Goal: Information Seeking & Learning: Learn about a topic

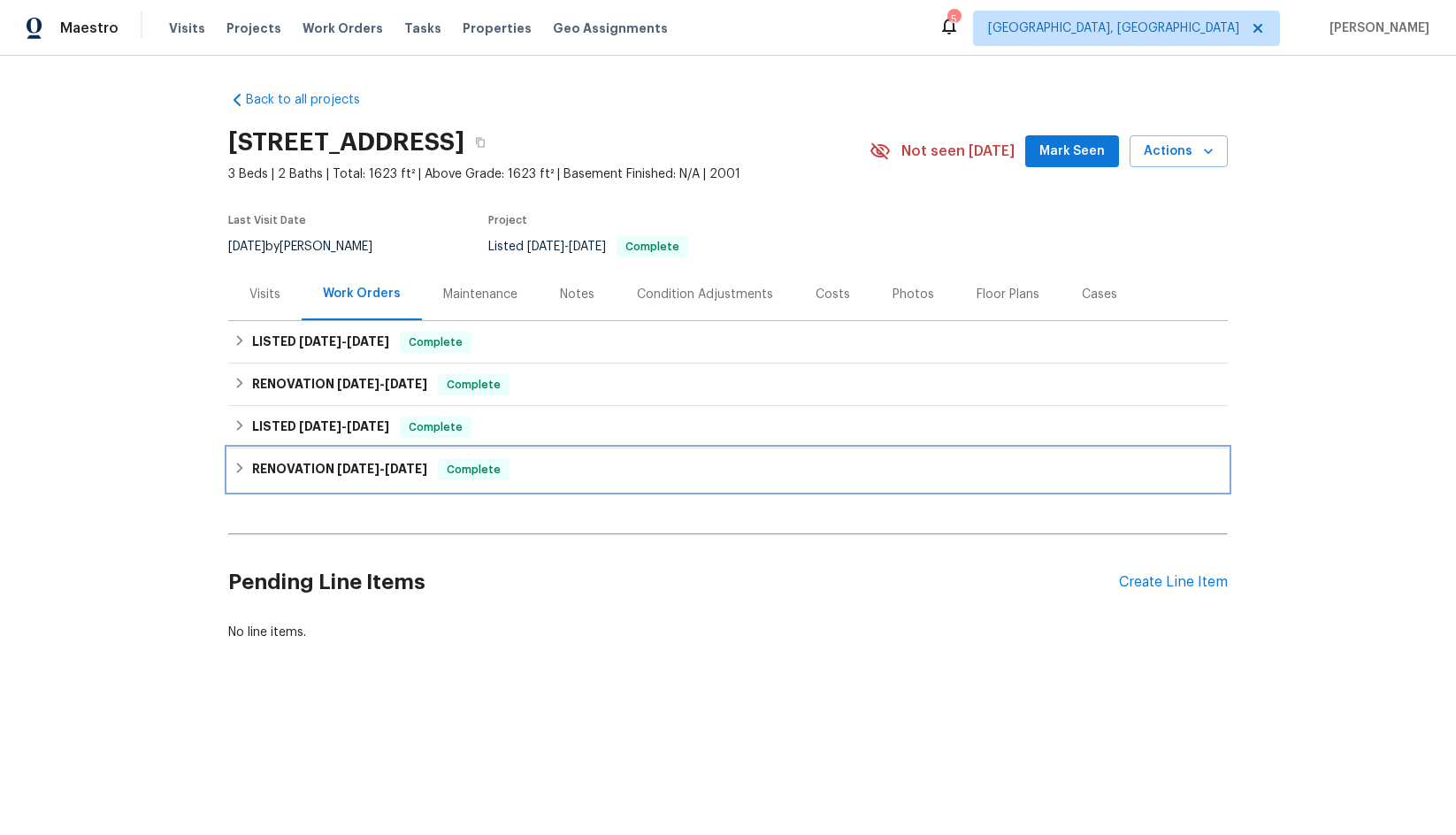
click at [319, 465] on h6 "RENOVATION [DATE] - [DATE]" at bounding box center [340, 470] width 175 height 21
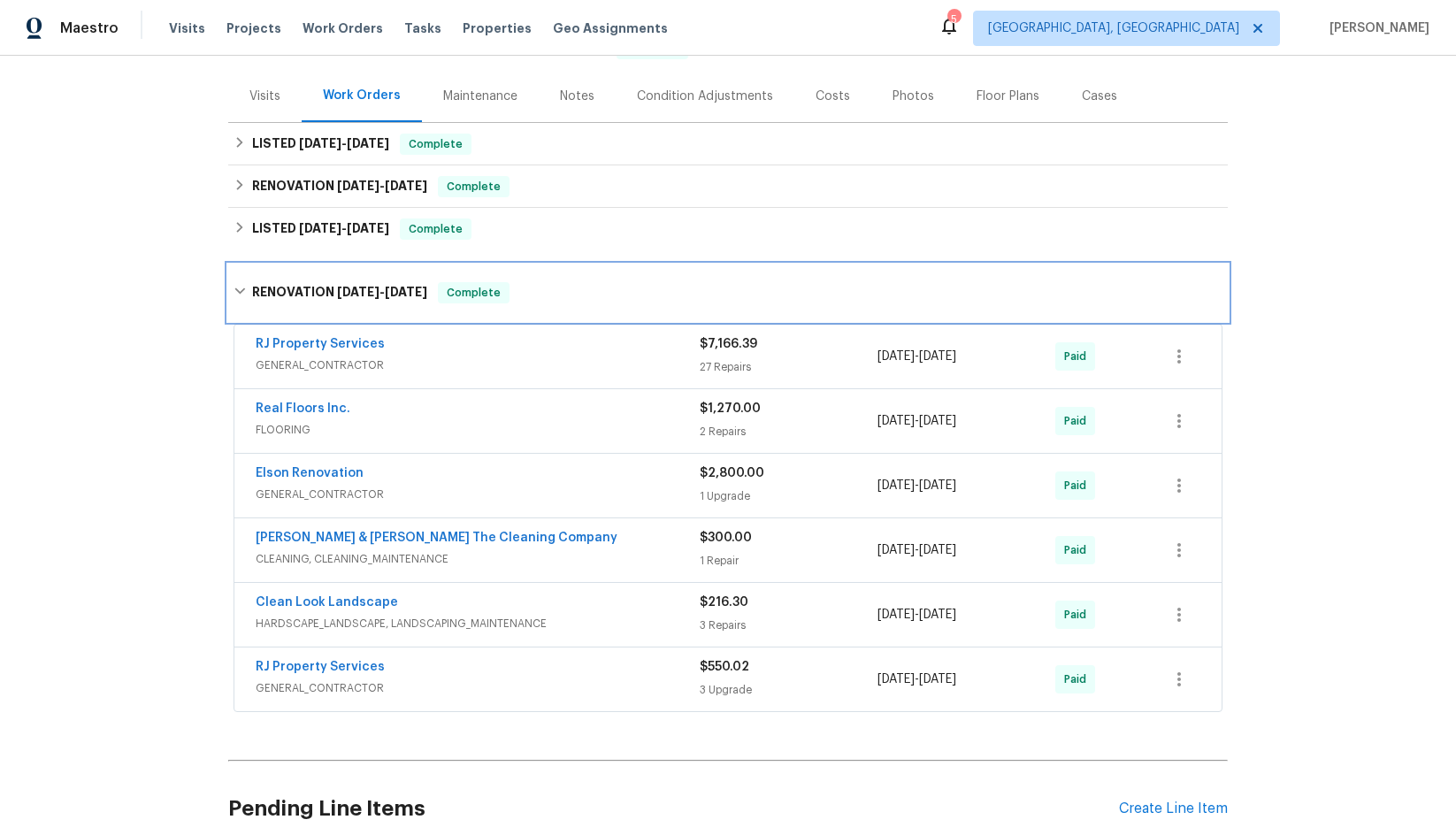
scroll to position [88, 0]
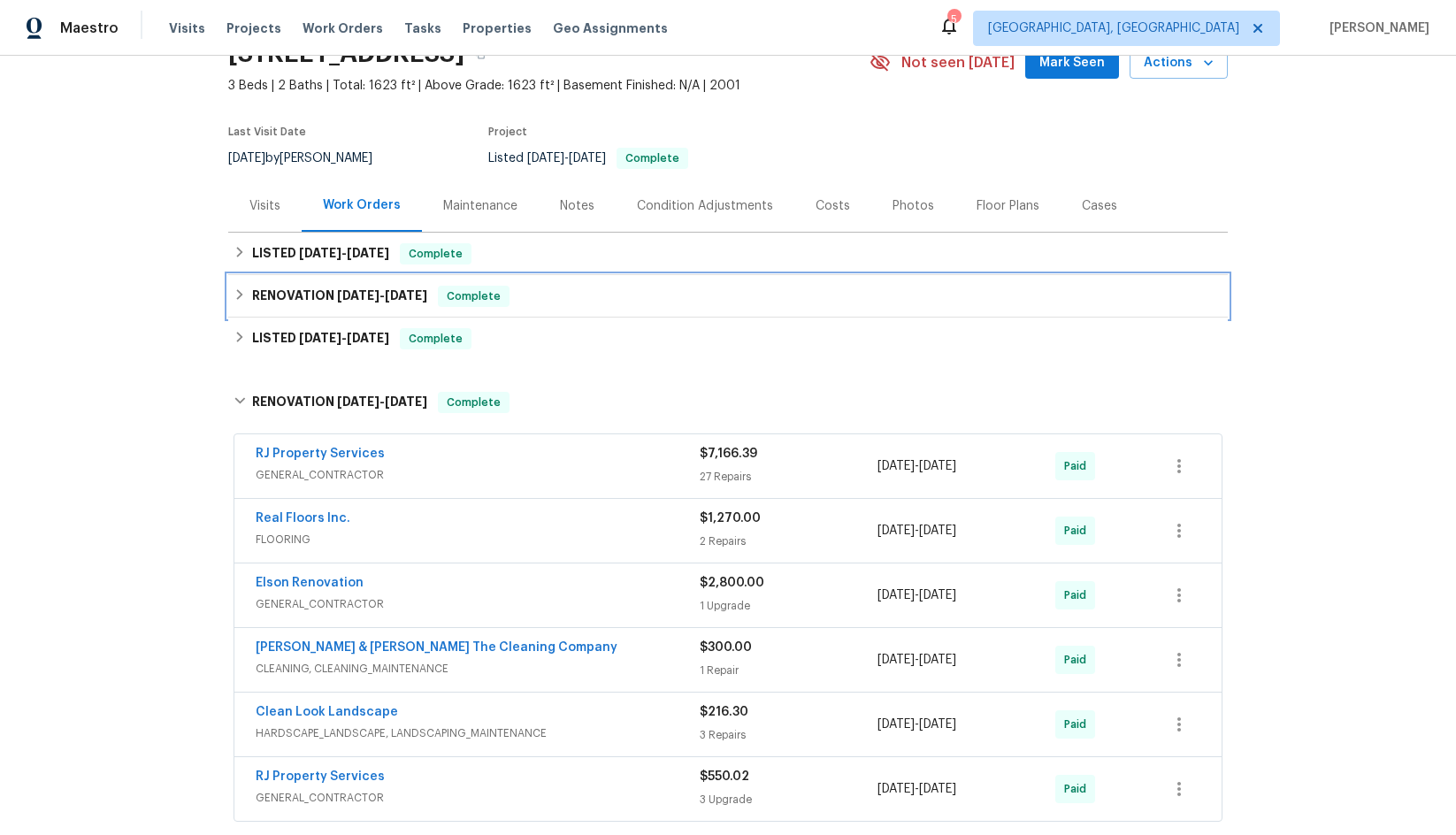
click at [364, 284] on div "RENOVATION [DATE] - [DATE] Complete" at bounding box center [728, 296] width 1000 height 43
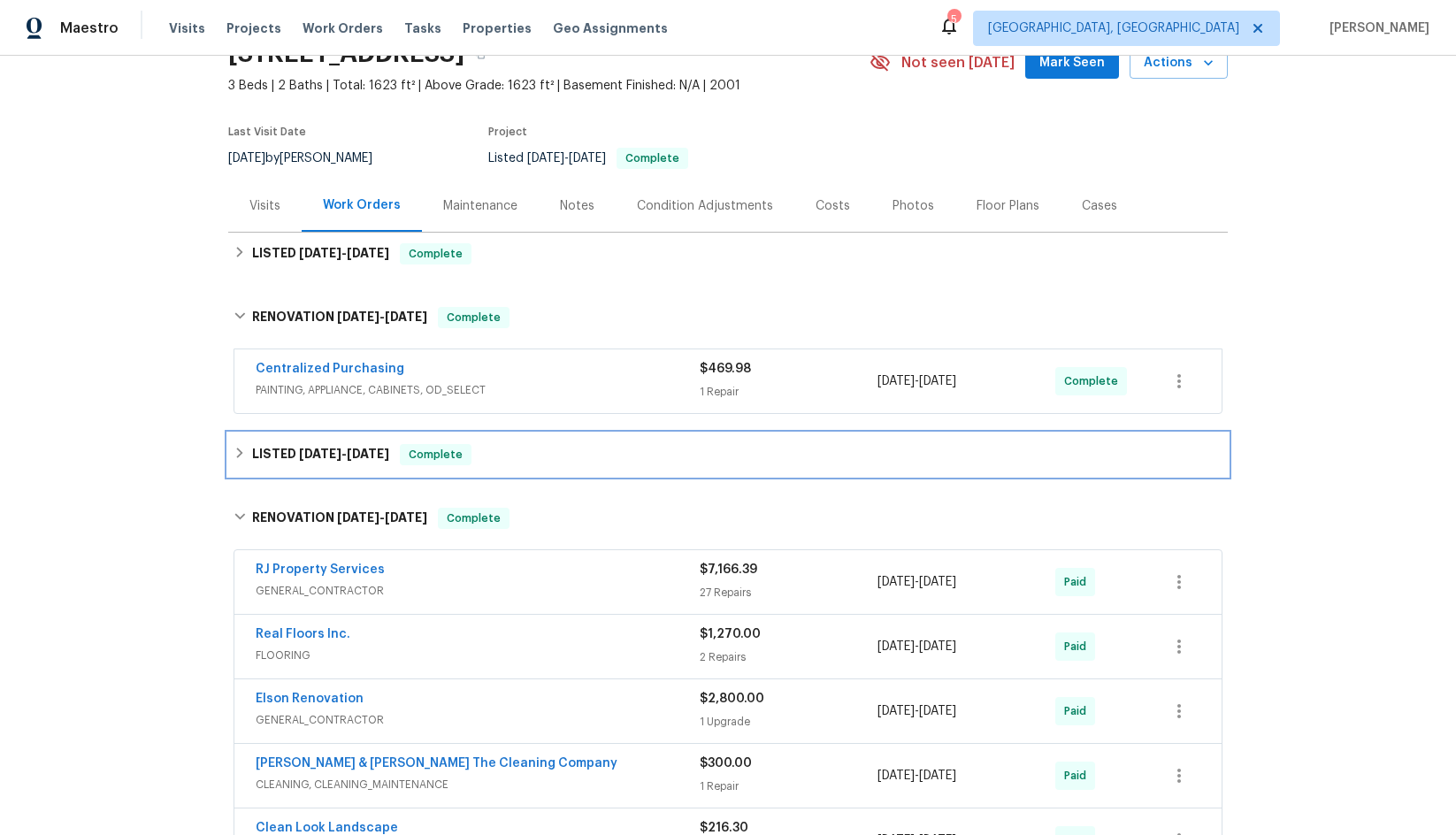
click at [322, 451] on span "[DATE]" at bounding box center [320, 453] width 43 height 13
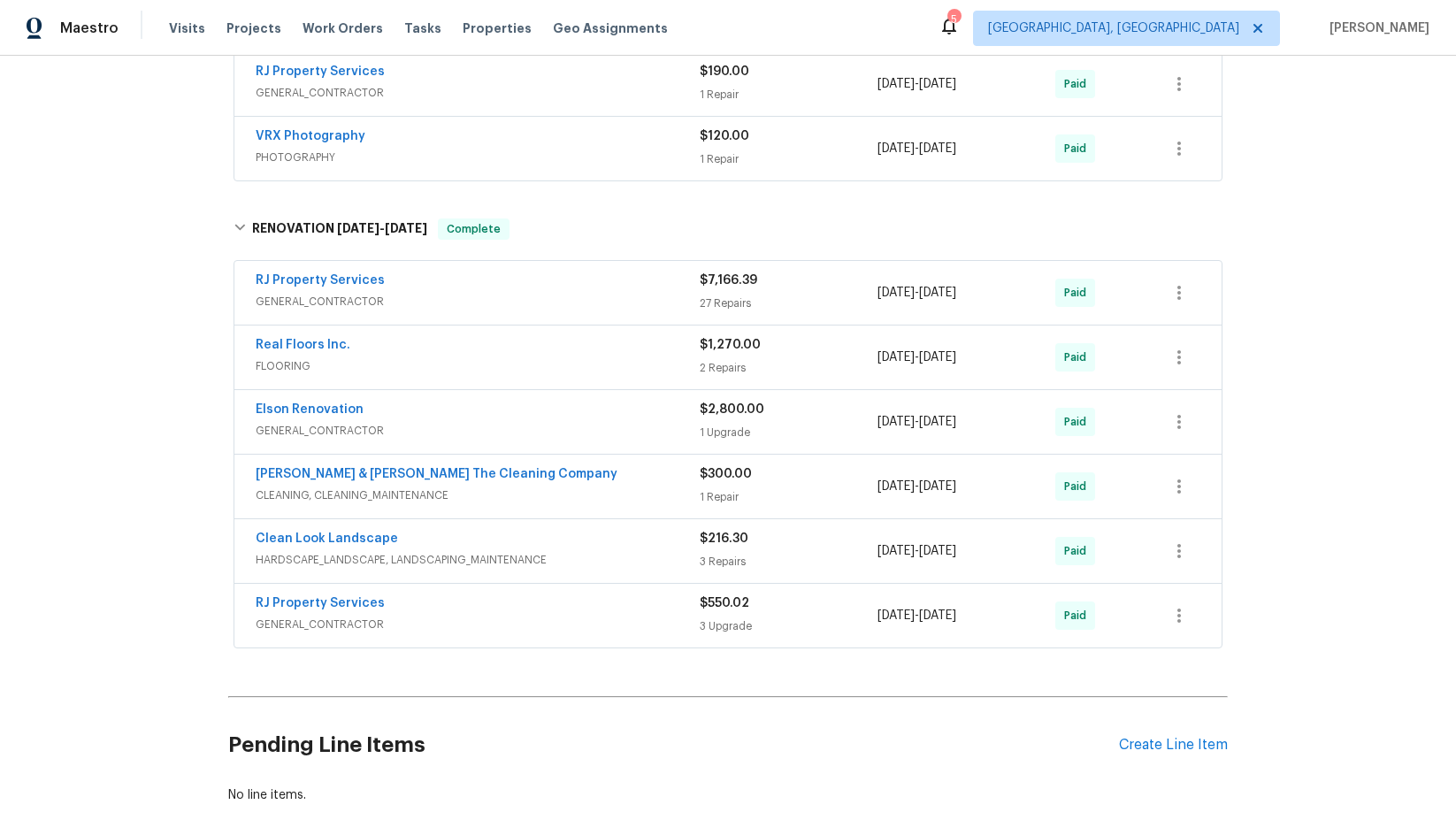
scroll to position [531, 0]
click at [362, 604] on link "RJ Property Services" at bounding box center [319, 602] width 129 height 13
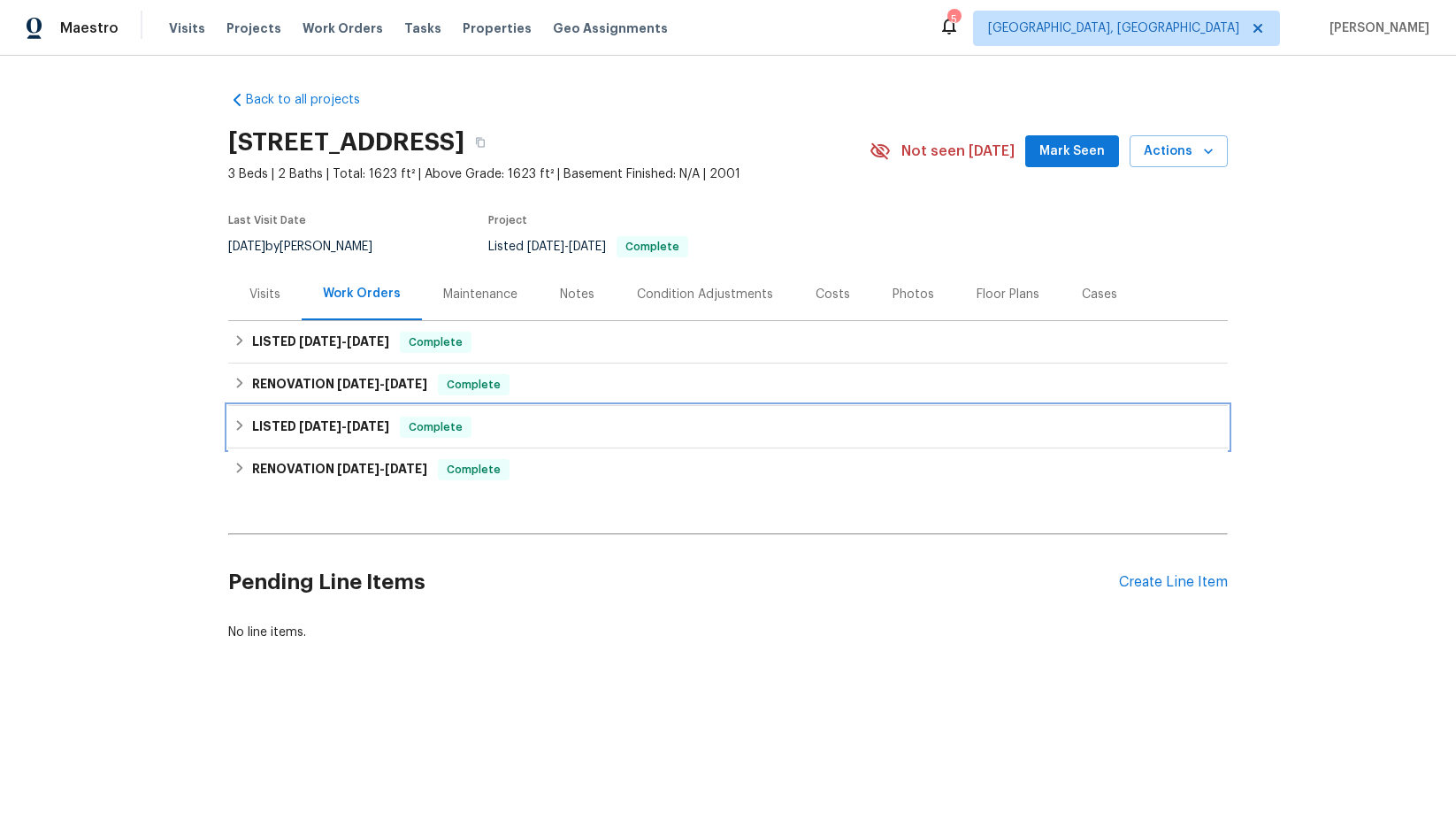
click at [299, 422] on span "[DATE]" at bounding box center [320, 426] width 43 height 13
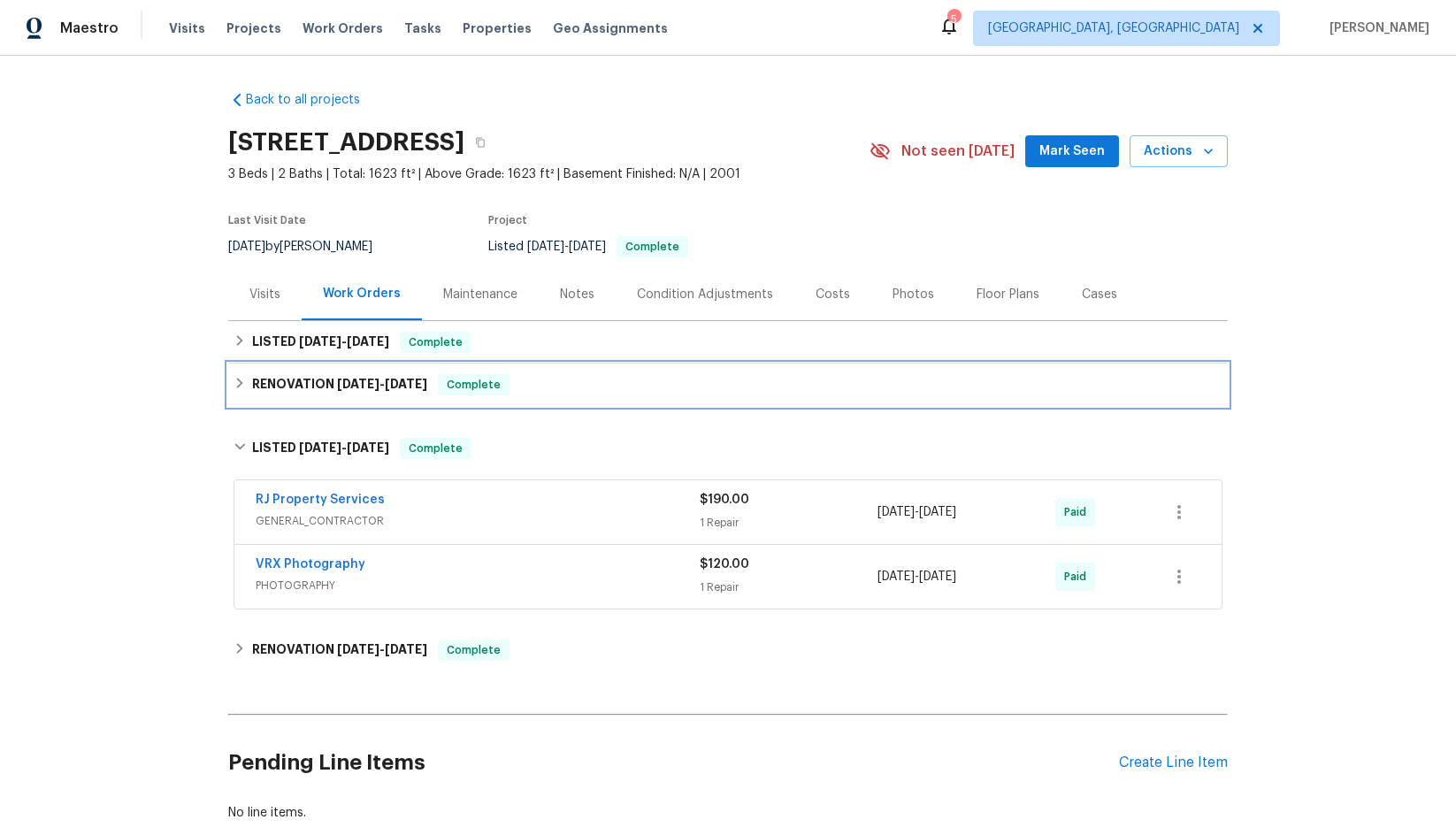
click at [354, 381] on span "[DATE]" at bounding box center [358, 384] width 43 height 13
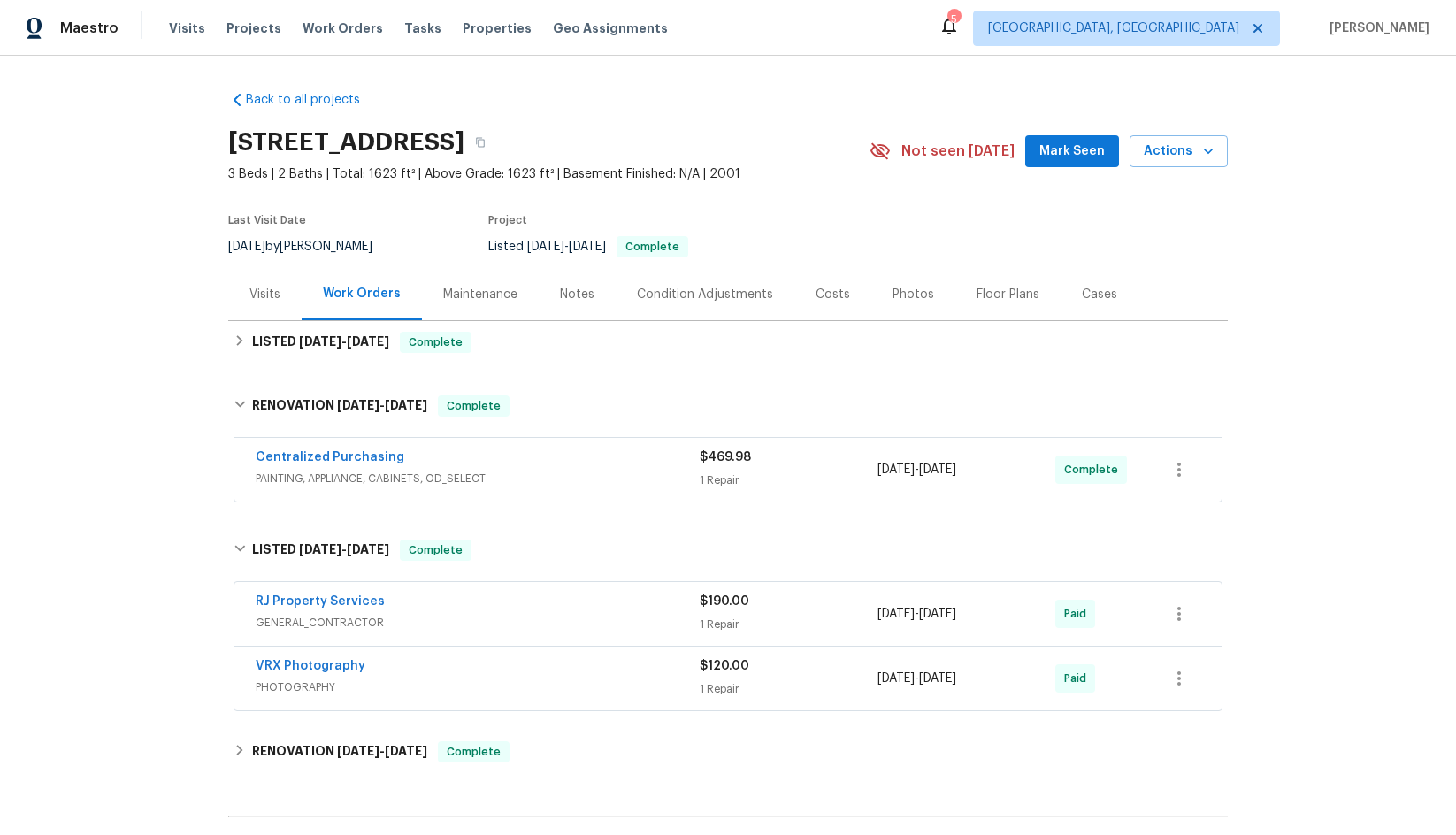
click at [377, 464] on span "Centralized Purchasing" at bounding box center [329, 457] width 149 height 17
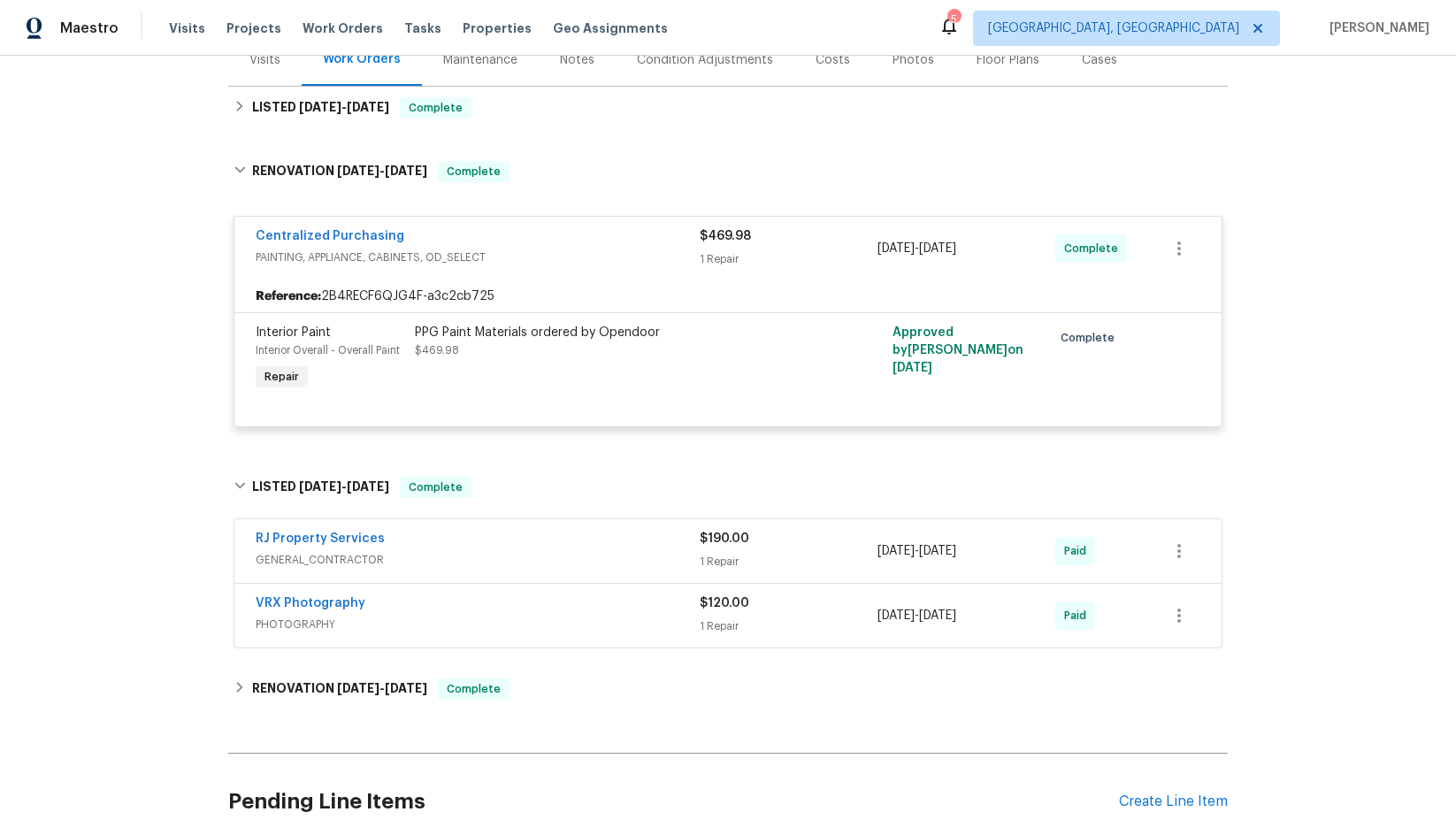
scroll to position [265, 0]
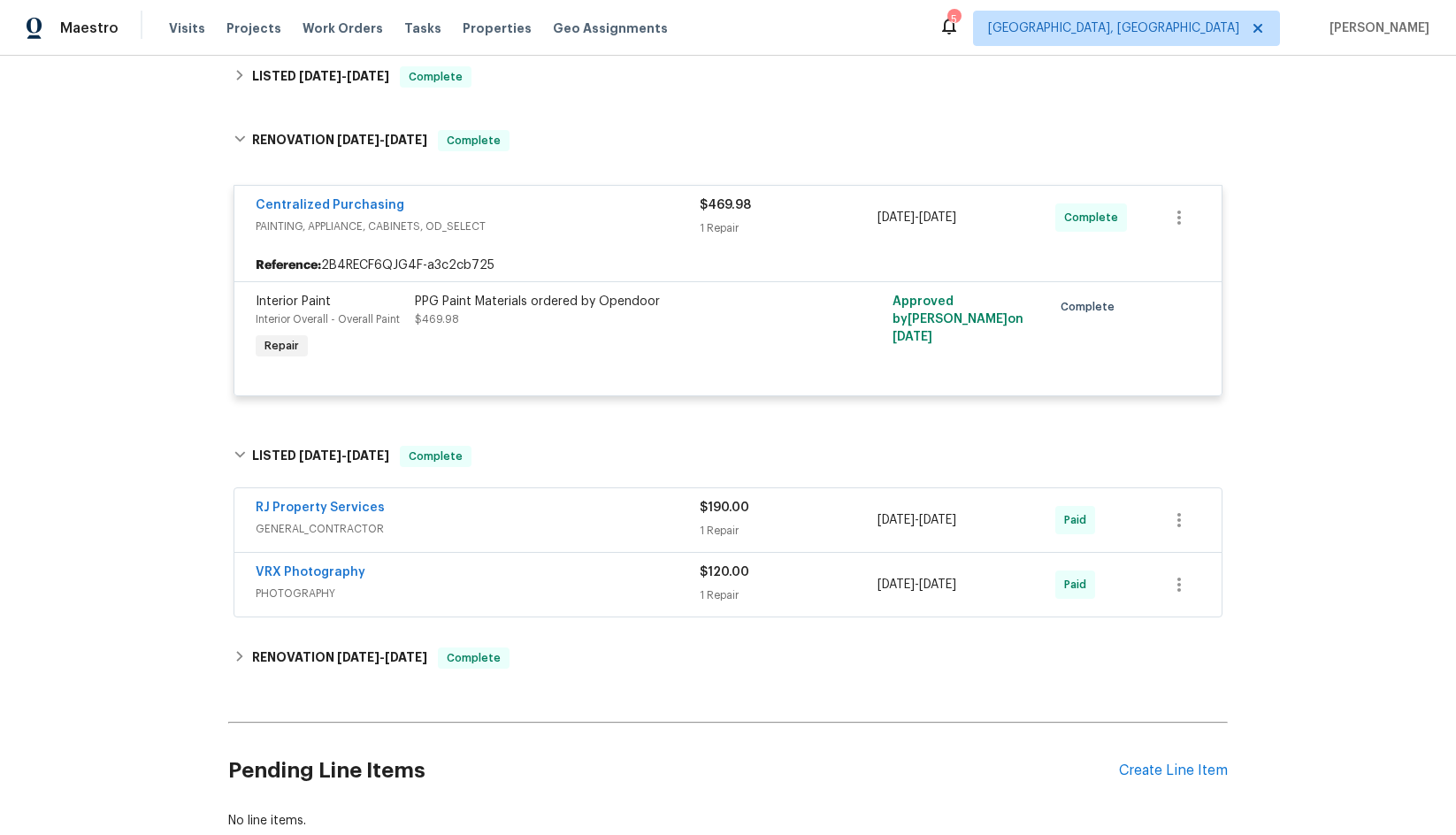
click at [449, 523] on span "GENERAL_CONTRACTOR" at bounding box center [477, 529] width 444 height 17
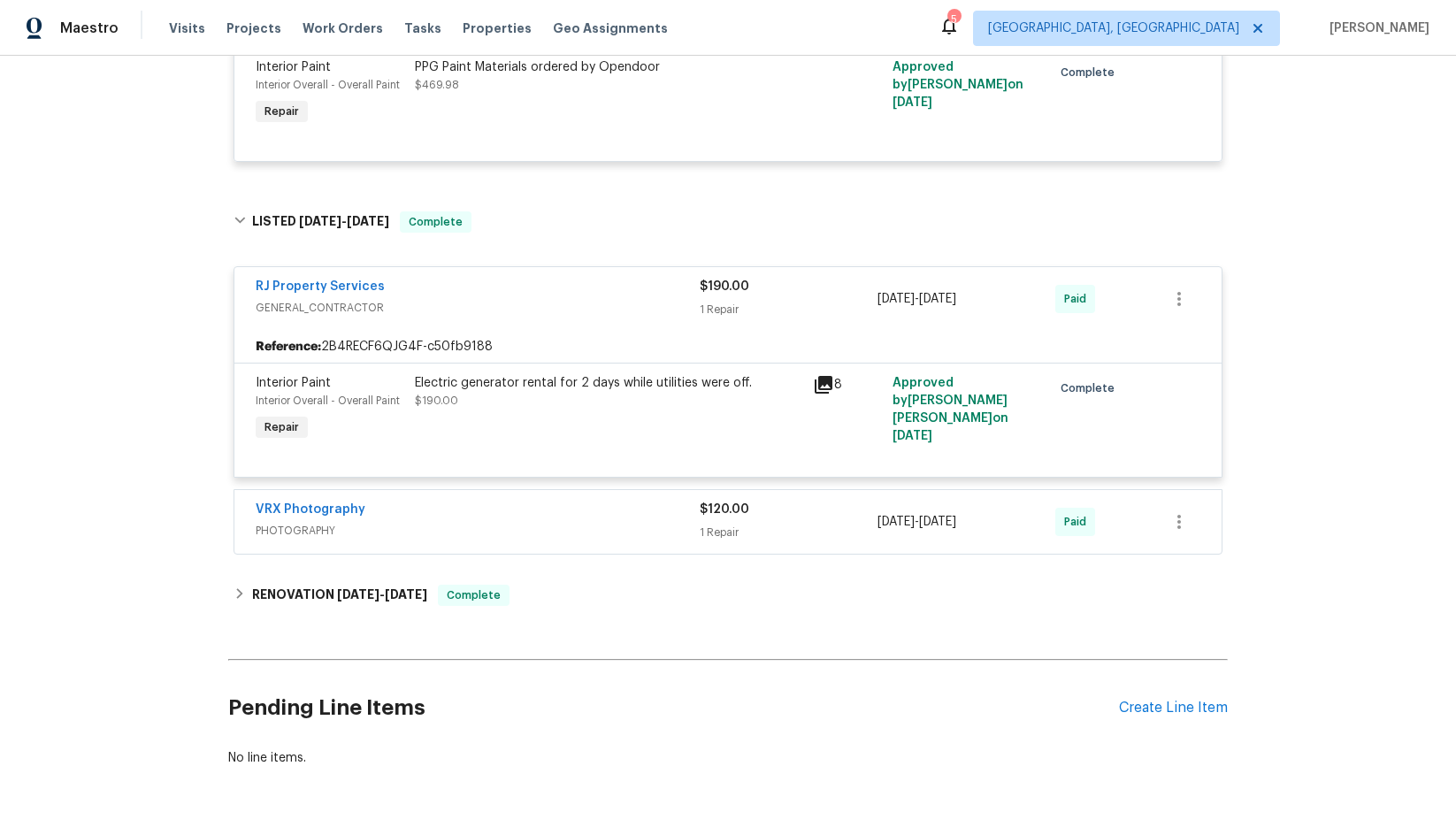
scroll to position [531, 0]
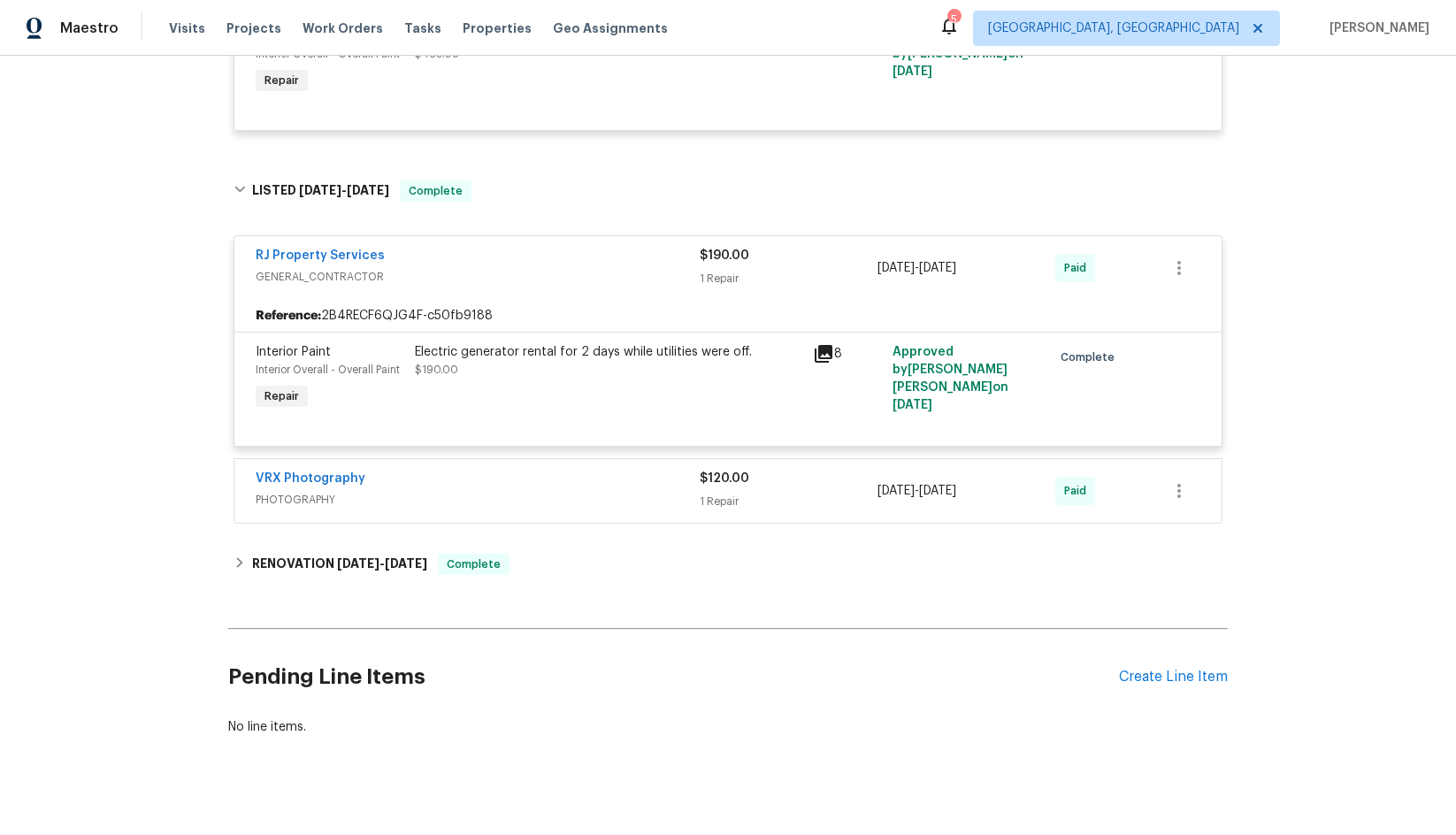
click at [504, 482] on div "VRX Photography" at bounding box center [477, 481] width 444 height 21
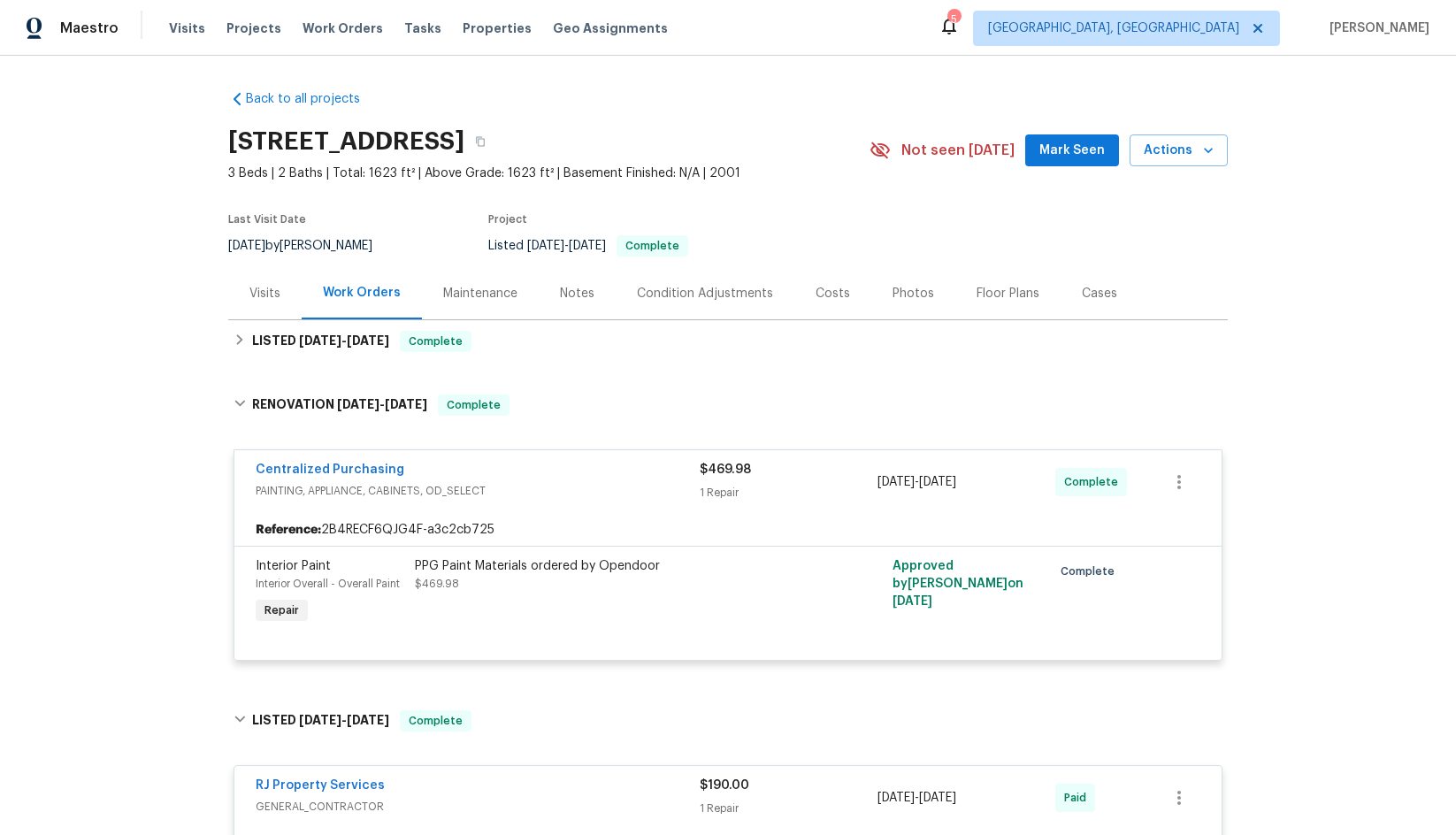
scroll to position [0, 0]
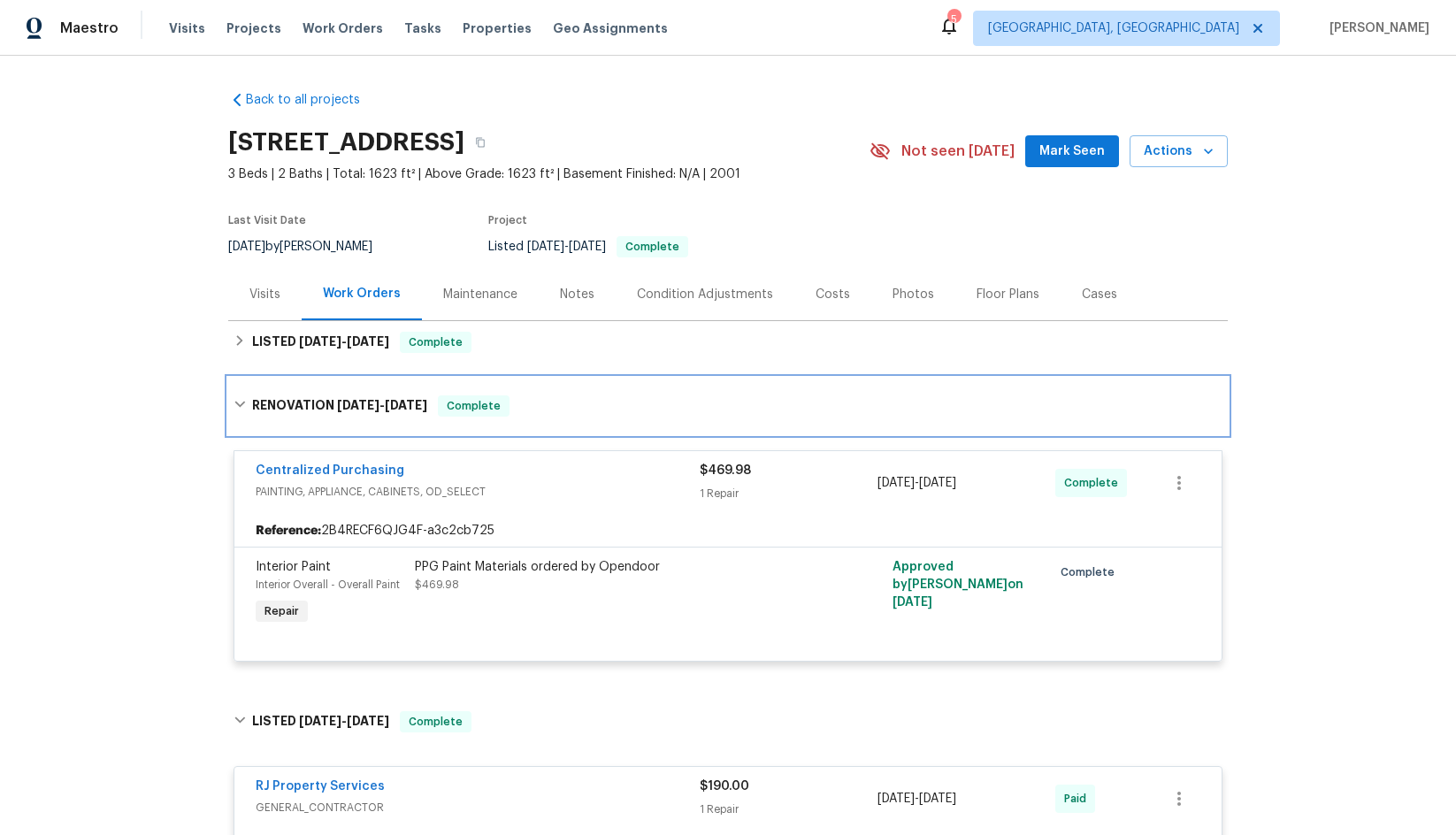
click at [400, 404] on span "[DATE]" at bounding box center [406, 405] width 43 height 13
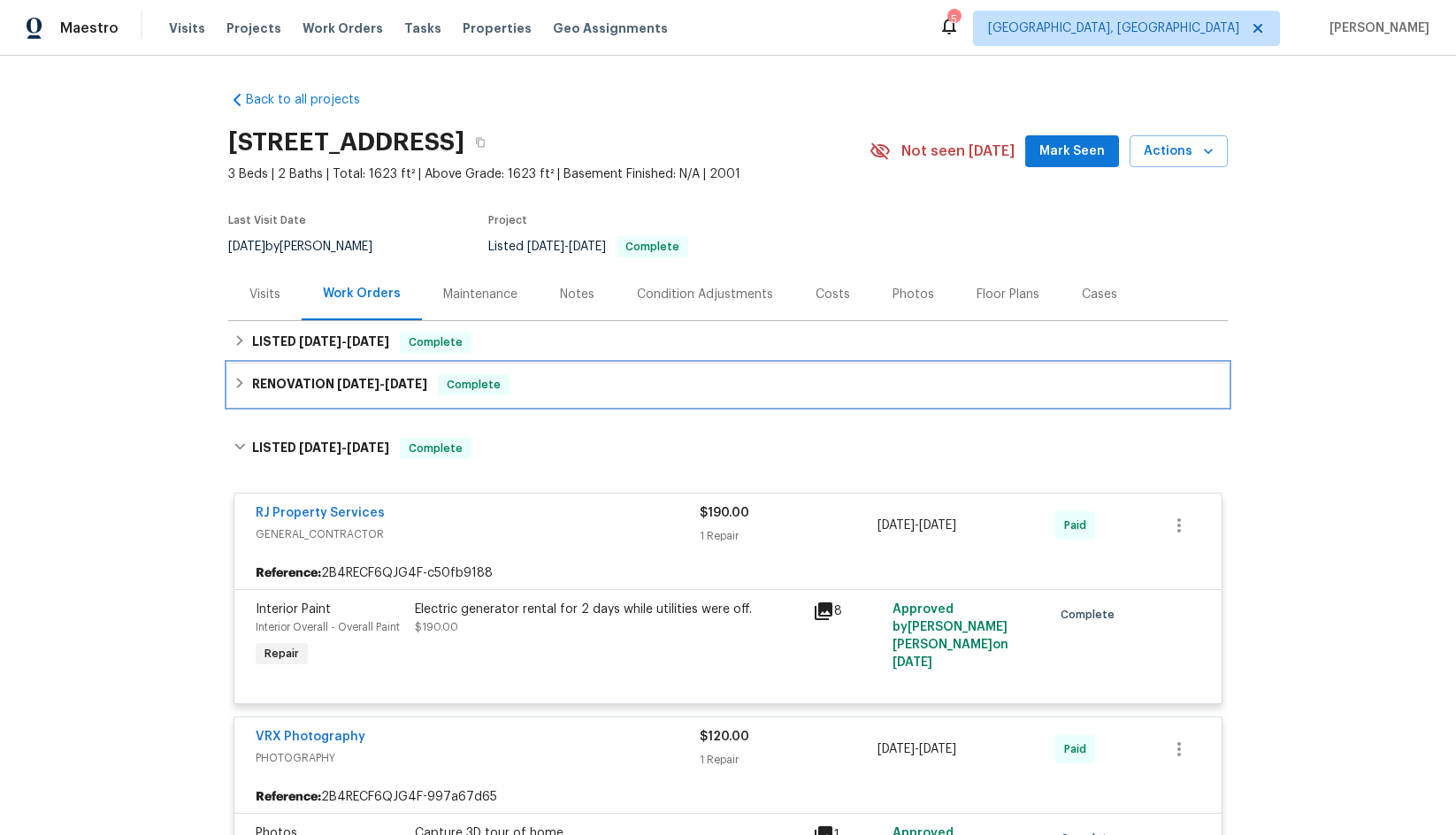
click at [355, 381] on span "[DATE]" at bounding box center [358, 384] width 43 height 13
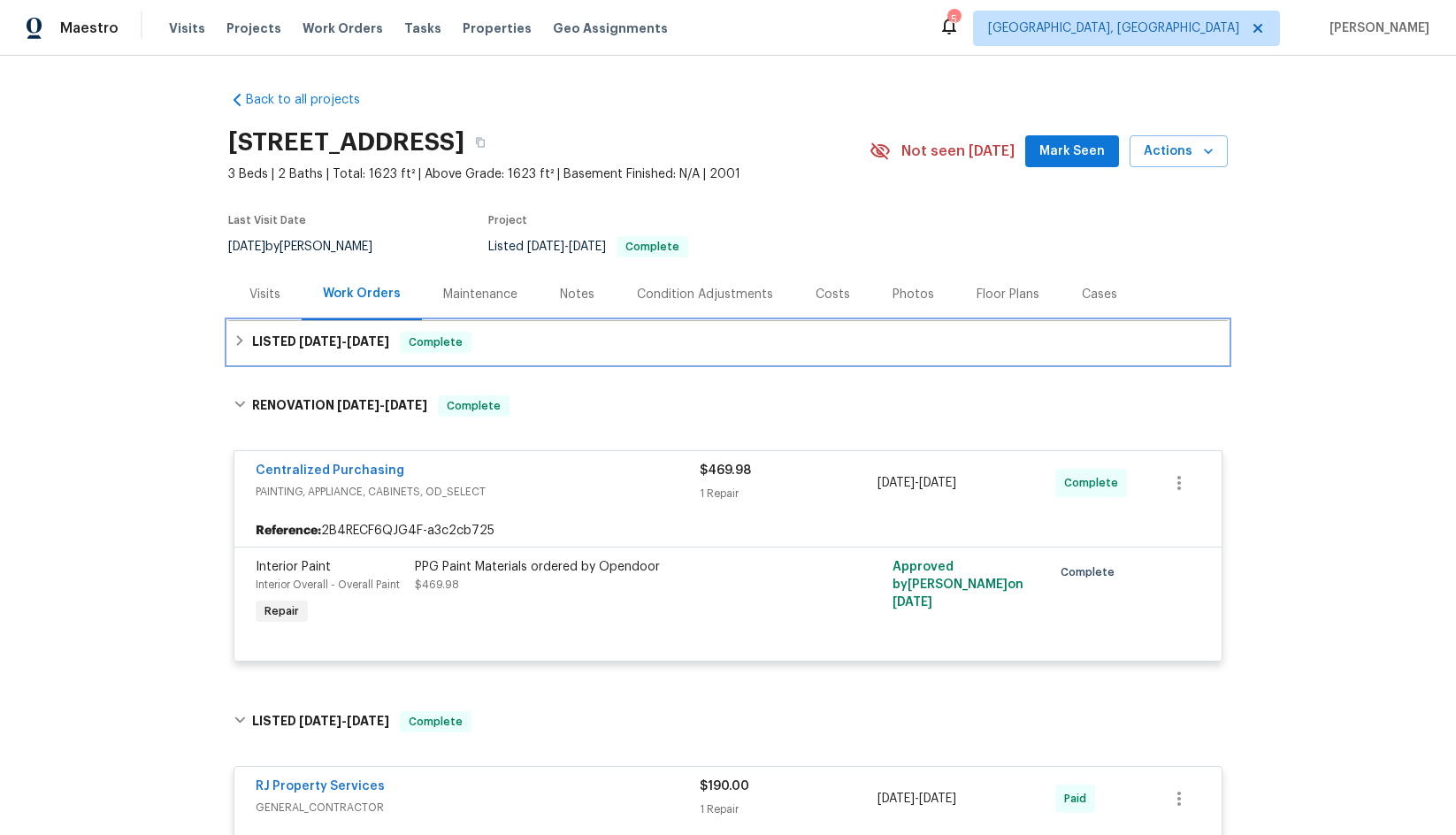
click at [328, 342] on span "[DATE]" at bounding box center [320, 341] width 43 height 13
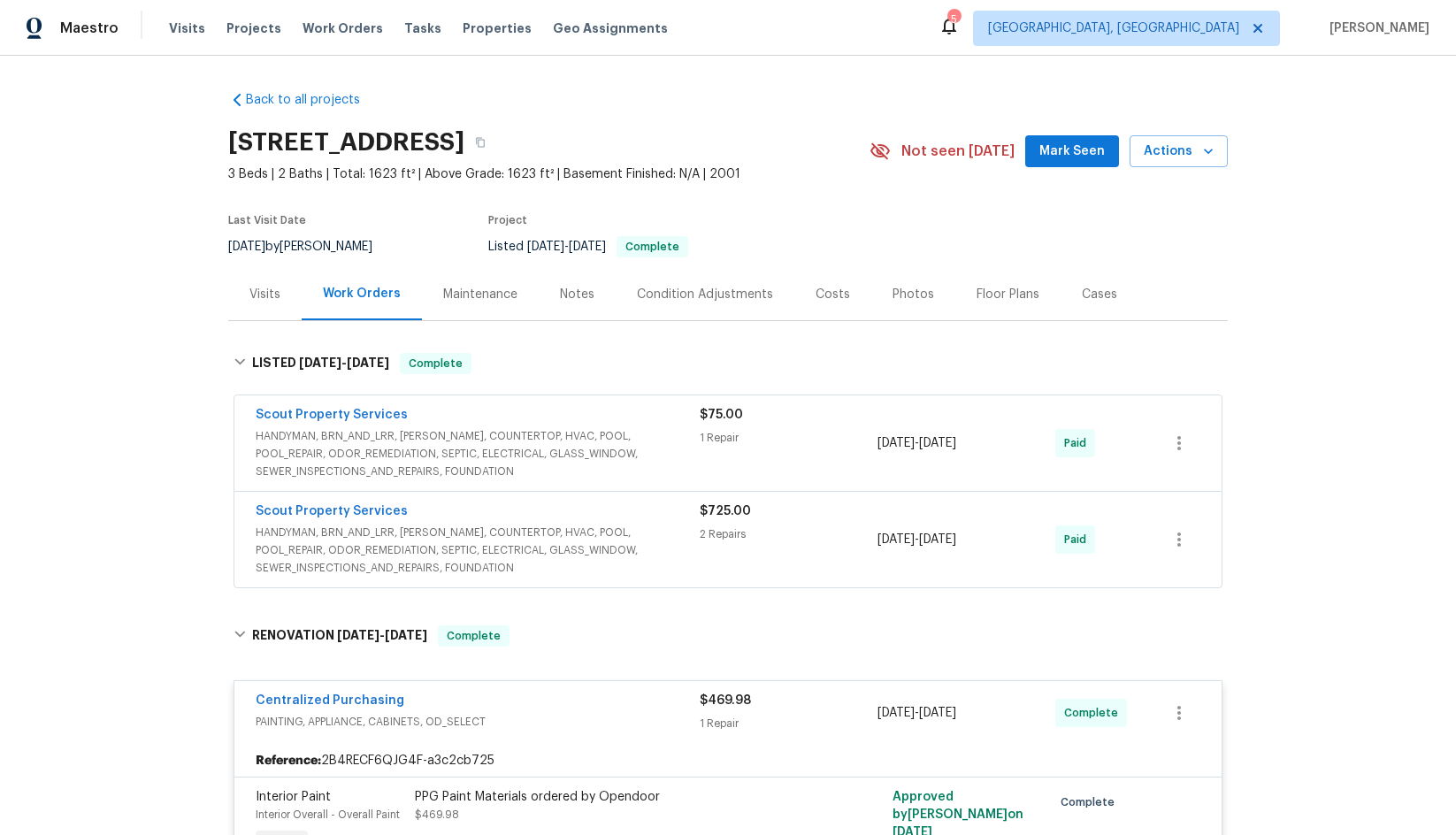
click at [542, 450] on span "HANDYMAN, BRN_AND_LRR, [PERSON_NAME], COUNTERTOP, HVAC, POOL, POOL_REPAIR, ODOR…" at bounding box center [477, 453] width 444 height 53
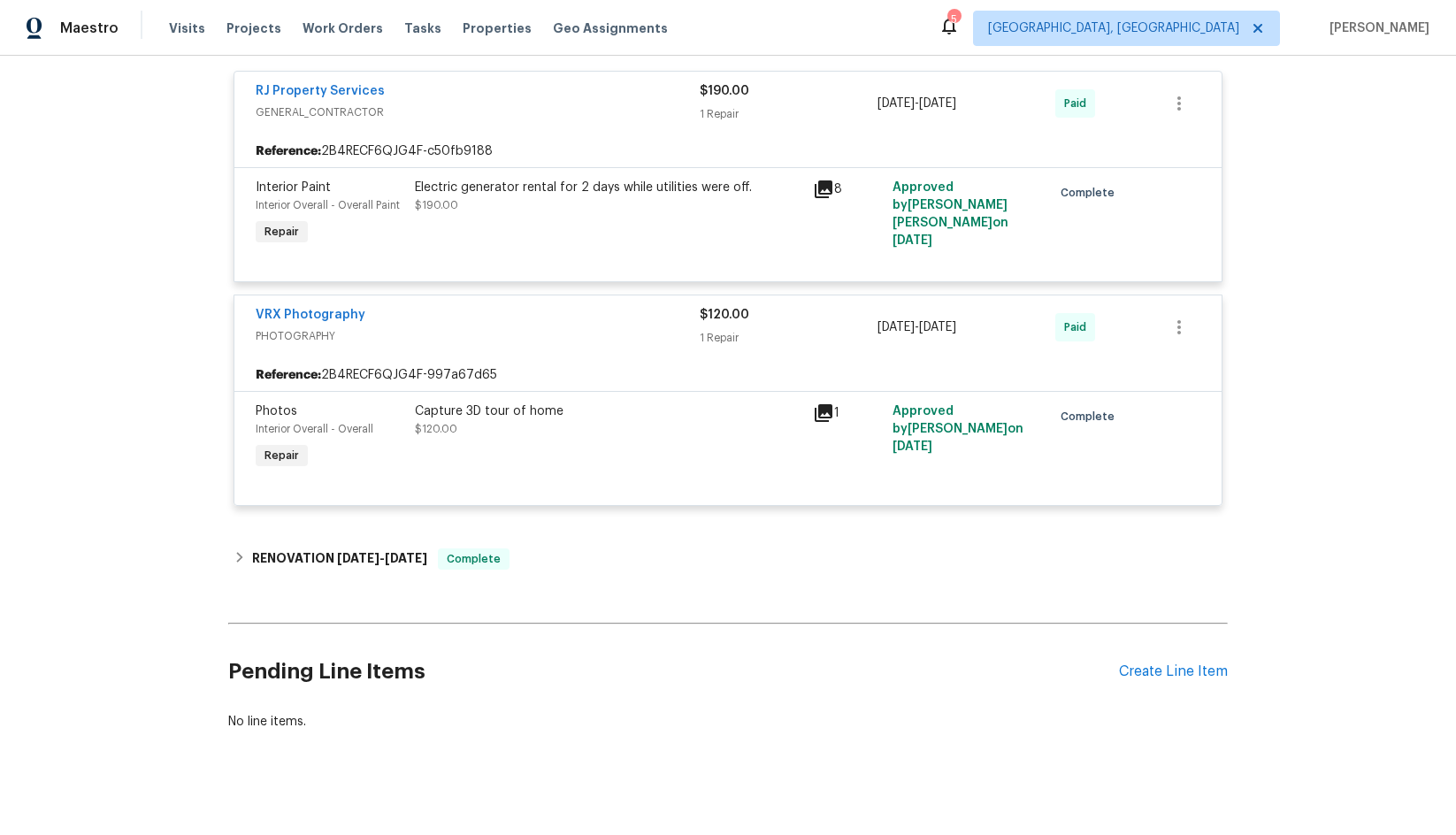
scroll to position [1162, 0]
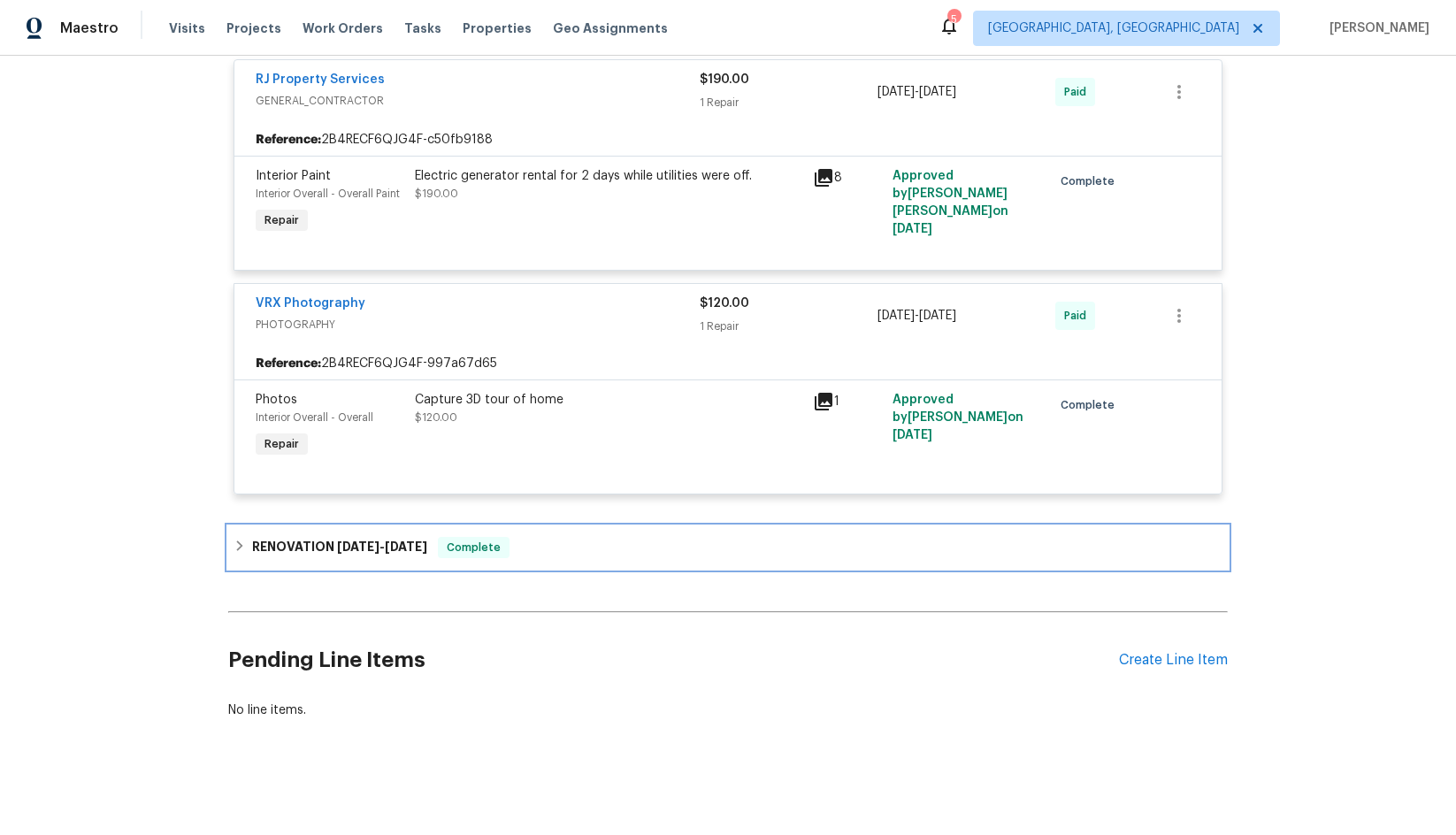
click at [310, 537] on h6 "RENOVATION [DATE] - [DATE]" at bounding box center [340, 548] width 175 height 21
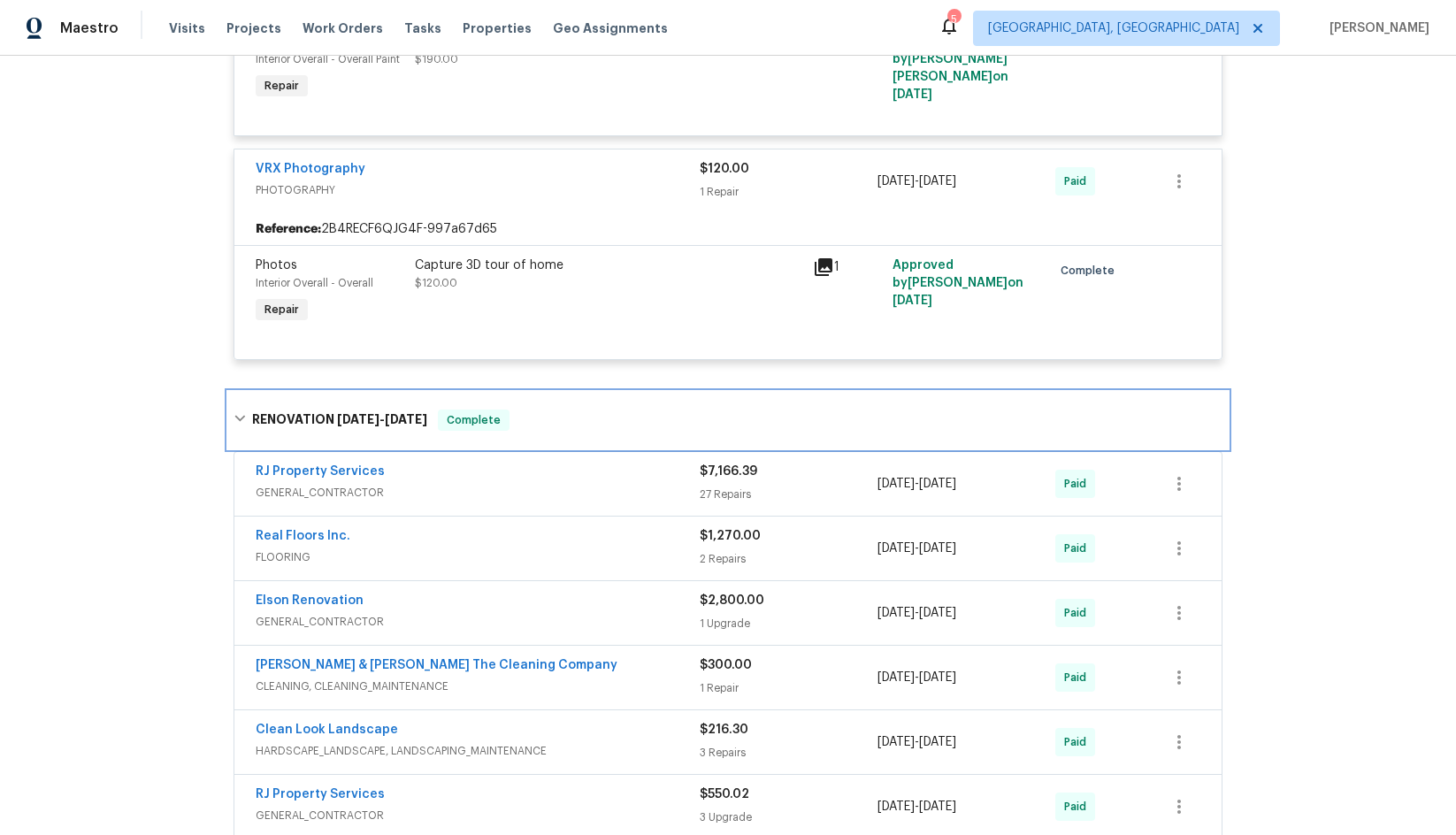
scroll to position [1327, 0]
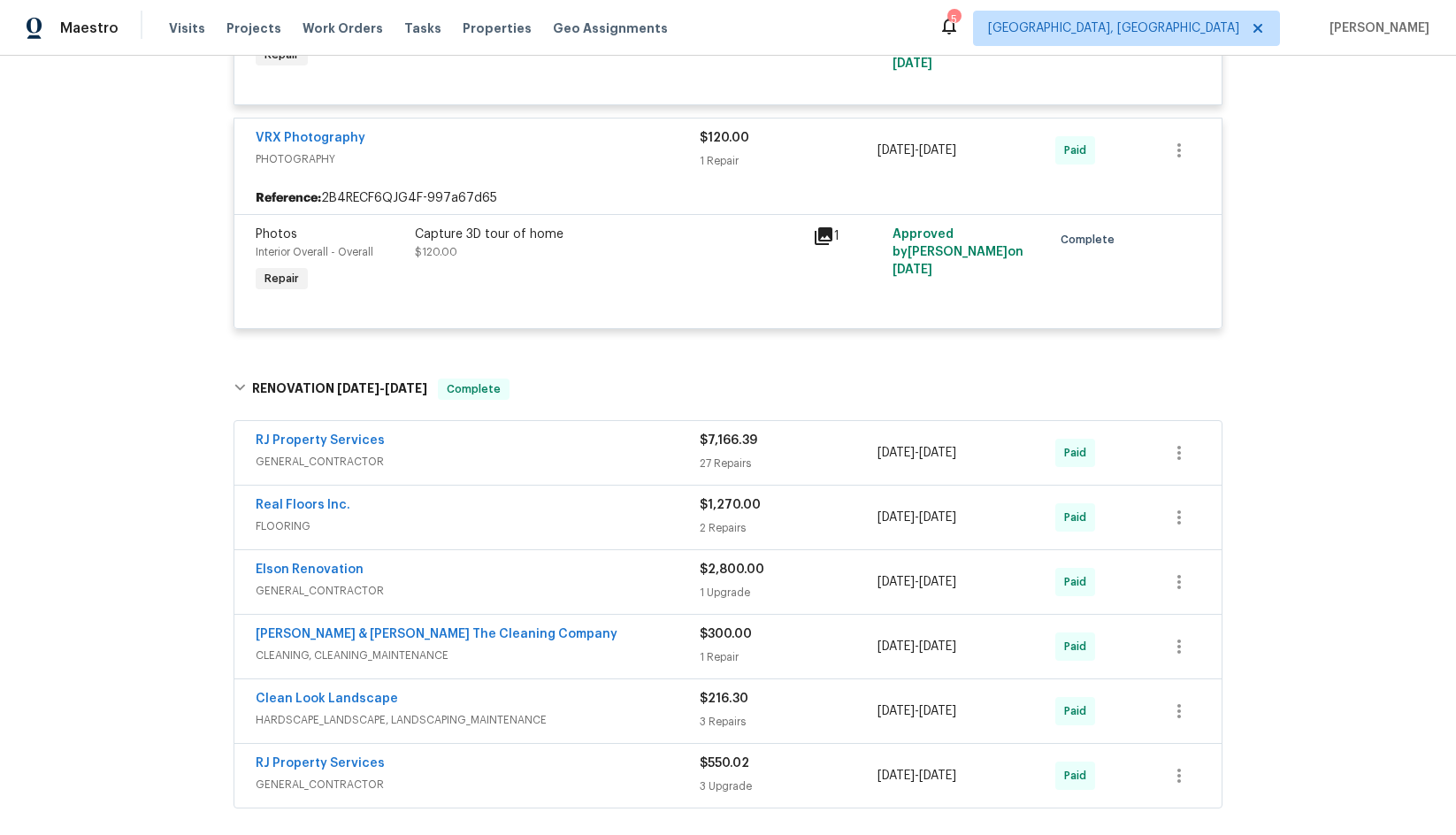
click at [534, 453] on span "GENERAL_CONTRACTOR" at bounding box center [477, 462] width 444 height 17
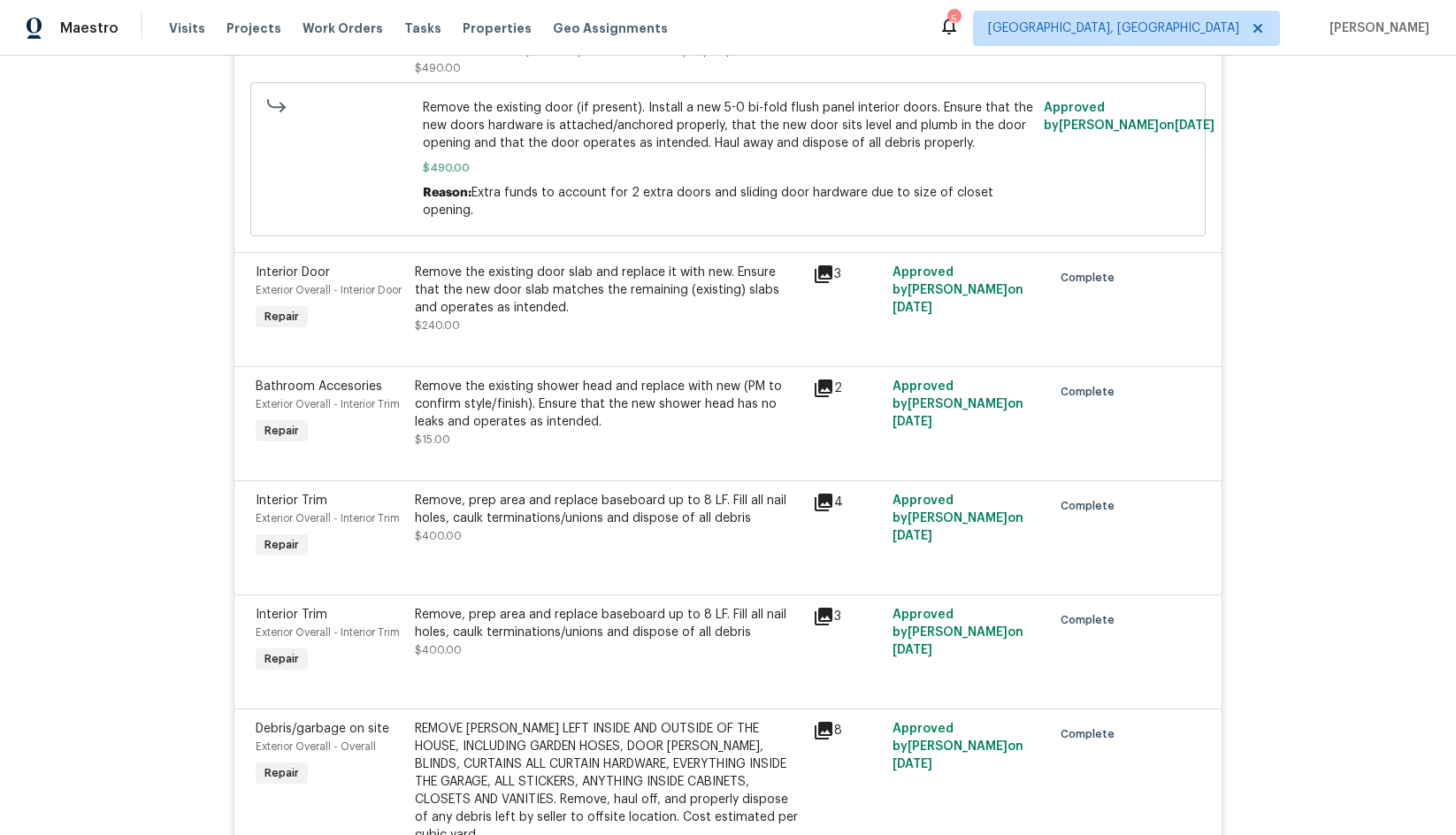
scroll to position [3008, 0]
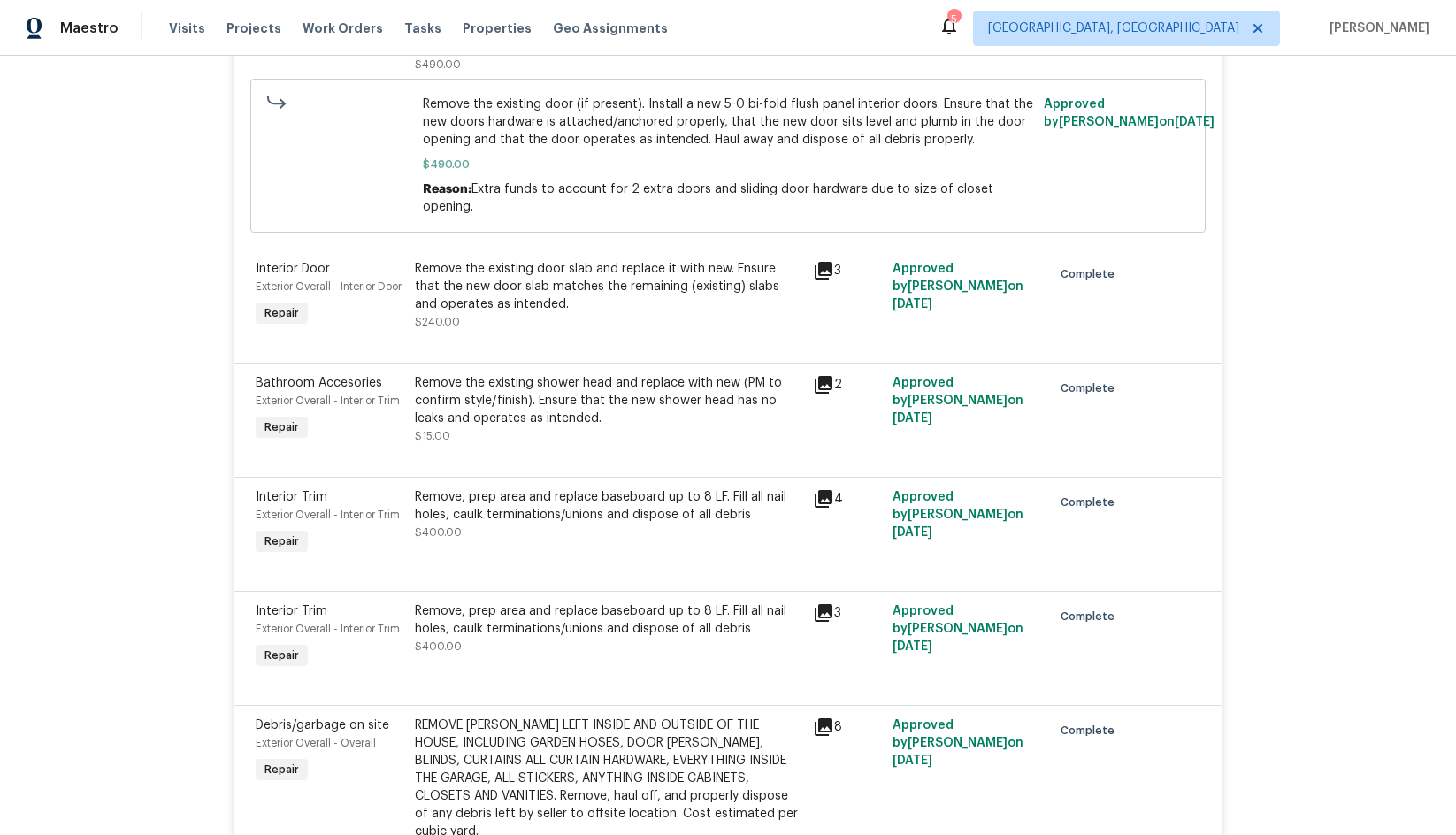
click at [815, 260] on icon at bounding box center [823, 271] width 21 height 21
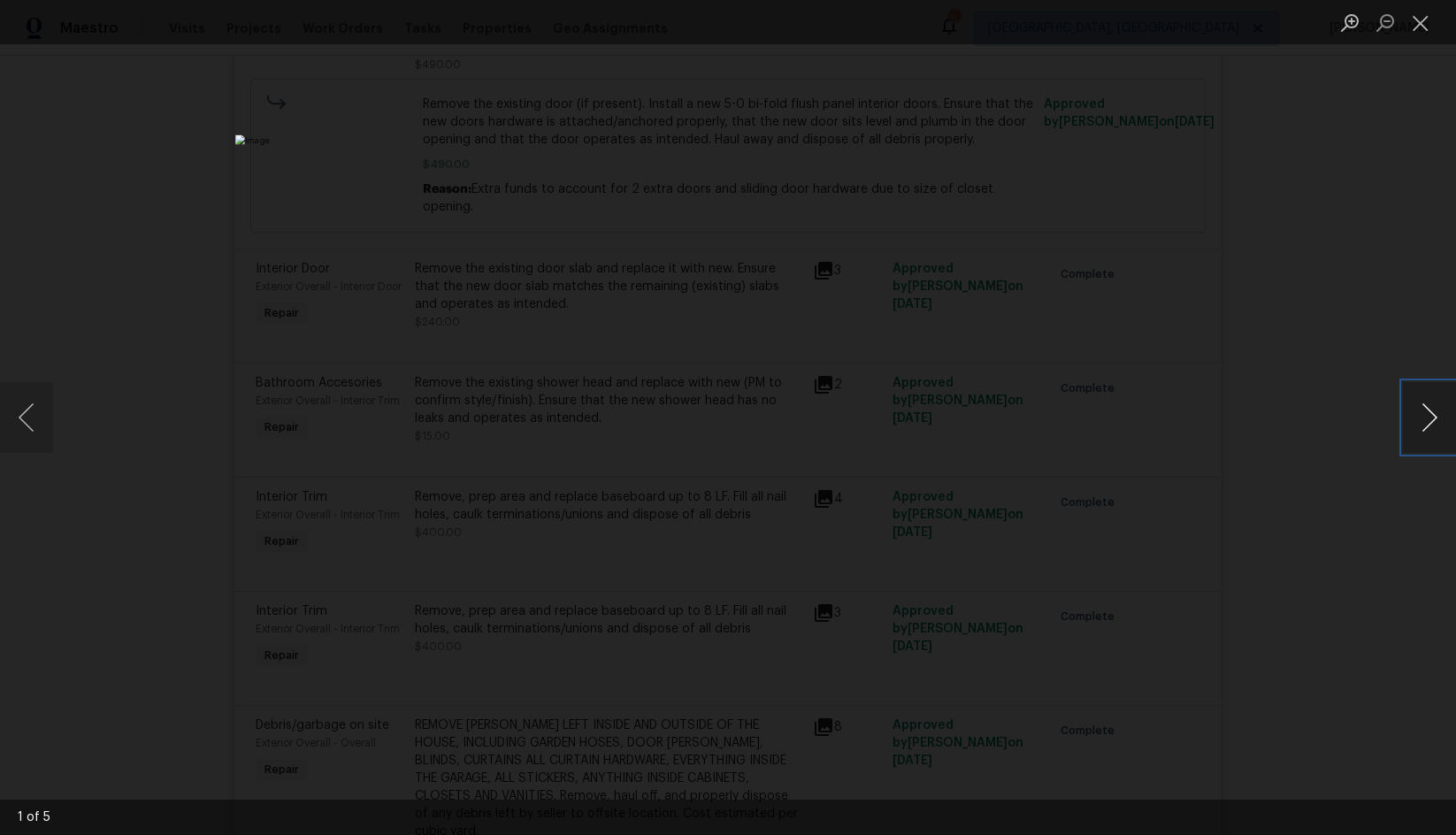
click at [1429, 409] on button "Next image" at bounding box center [1429, 418] width 53 height 71
click at [1431, 24] on button "Close lightbox" at bounding box center [1420, 22] width 35 height 31
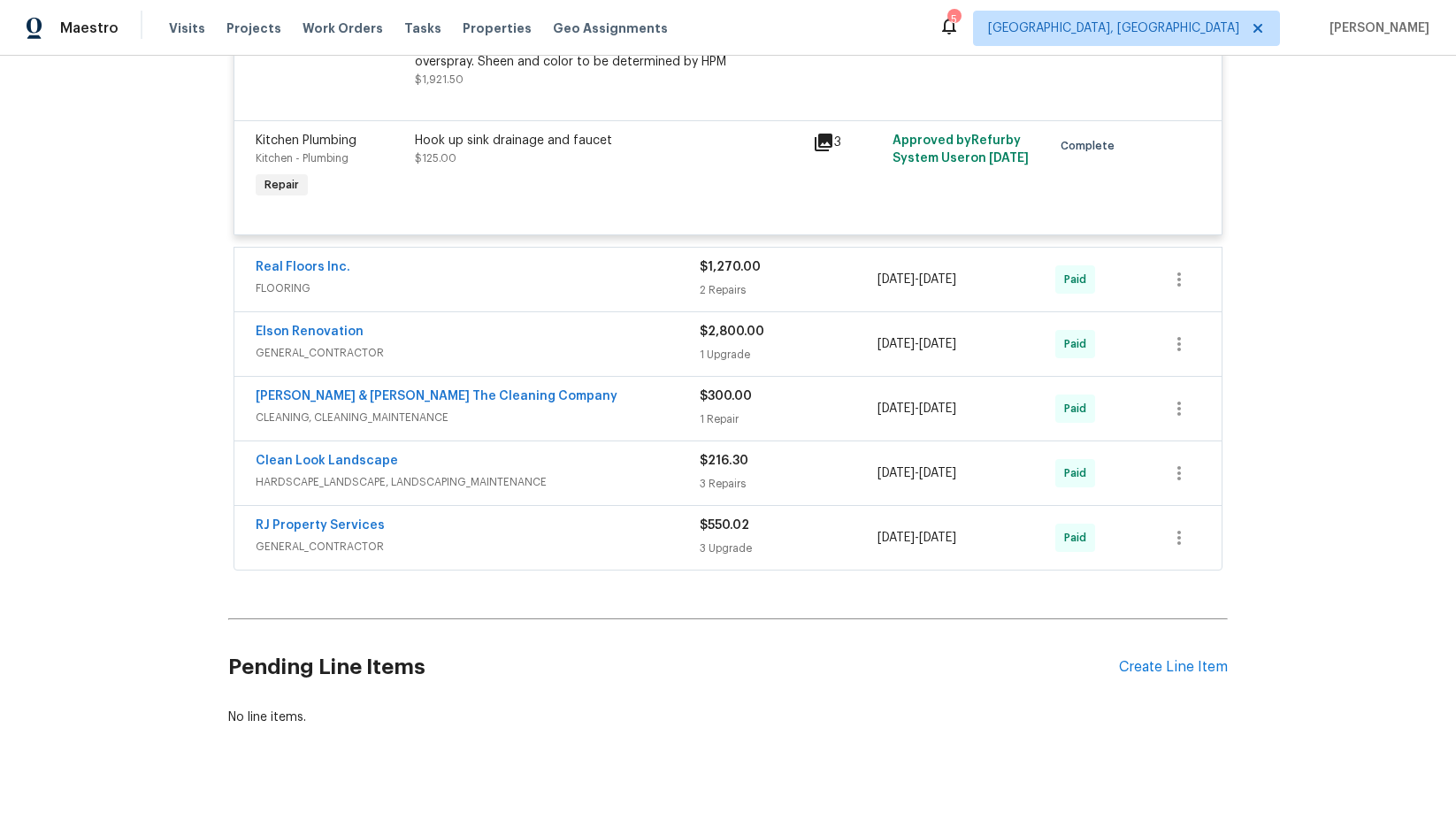
scroll to position [5605, 0]
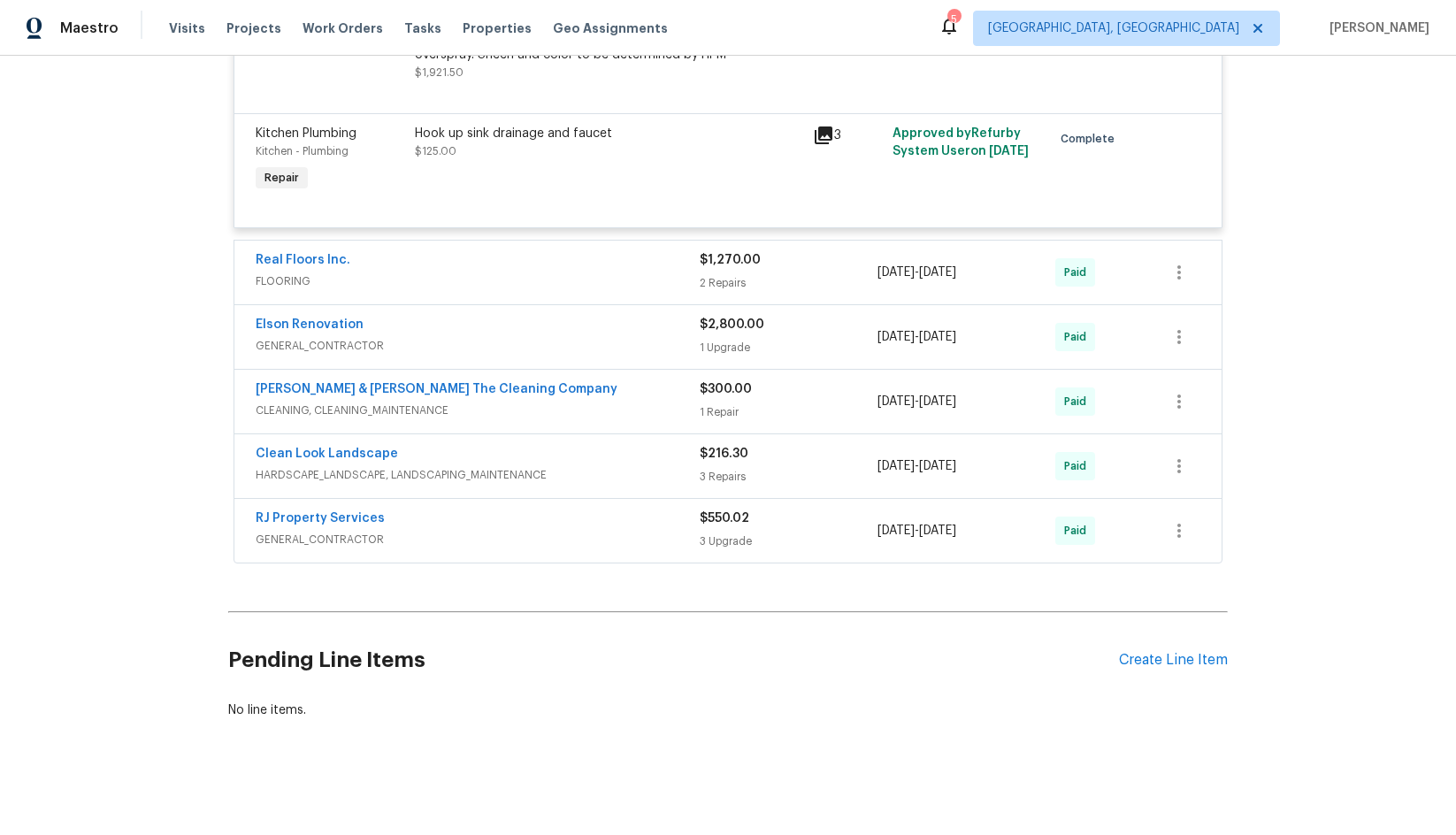
click at [483, 510] on div "RJ Property Services" at bounding box center [477, 520] width 444 height 21
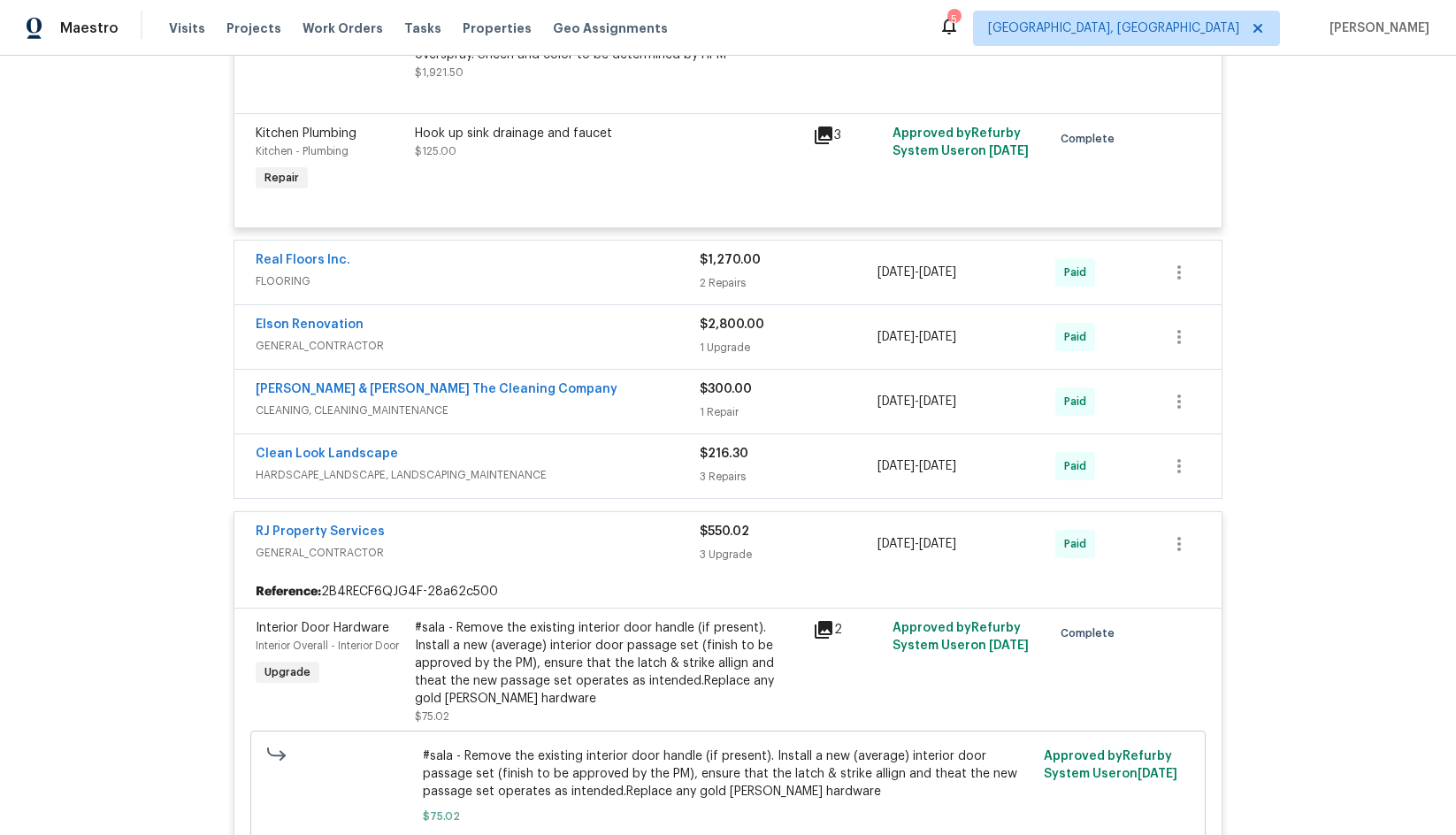
click at [452, 445] on div "Clean Look Landscape" at bounding box center [477, 455] width 444 height 21
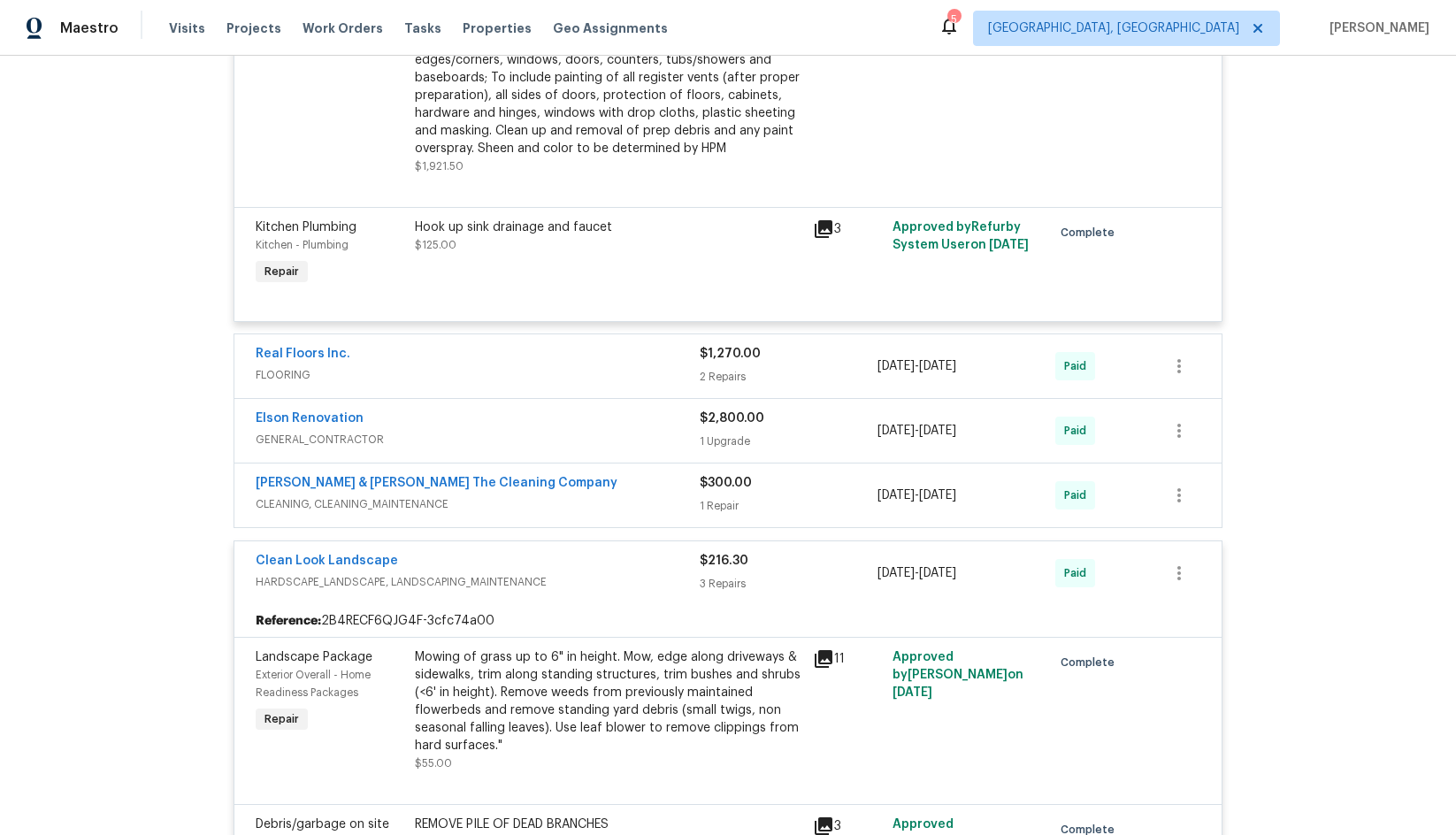
scroll to position [5428, 0]
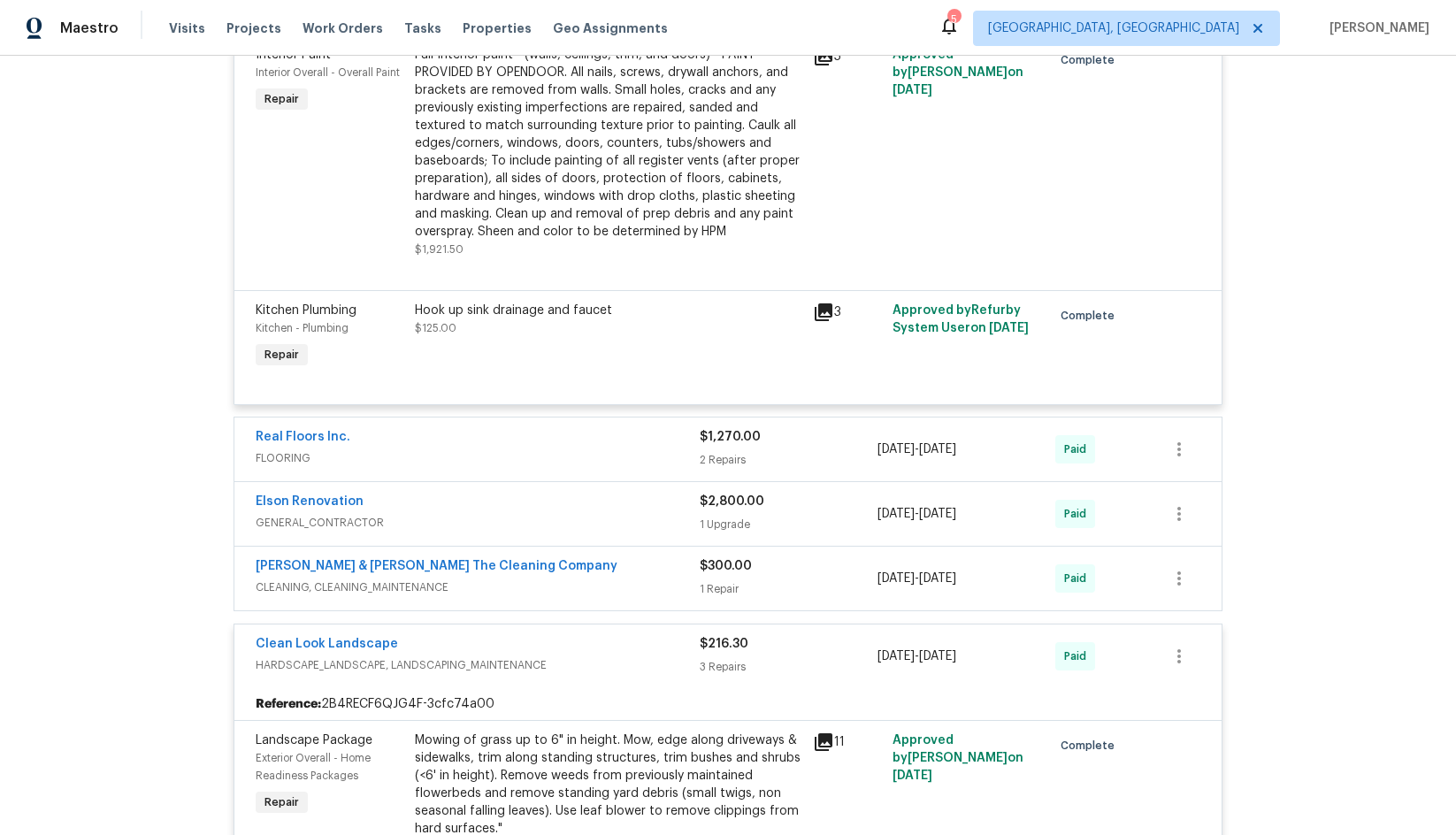
click at [468, 428] on div "Real Floors Inc." at bounding box center [477, 439] width 444 height 21
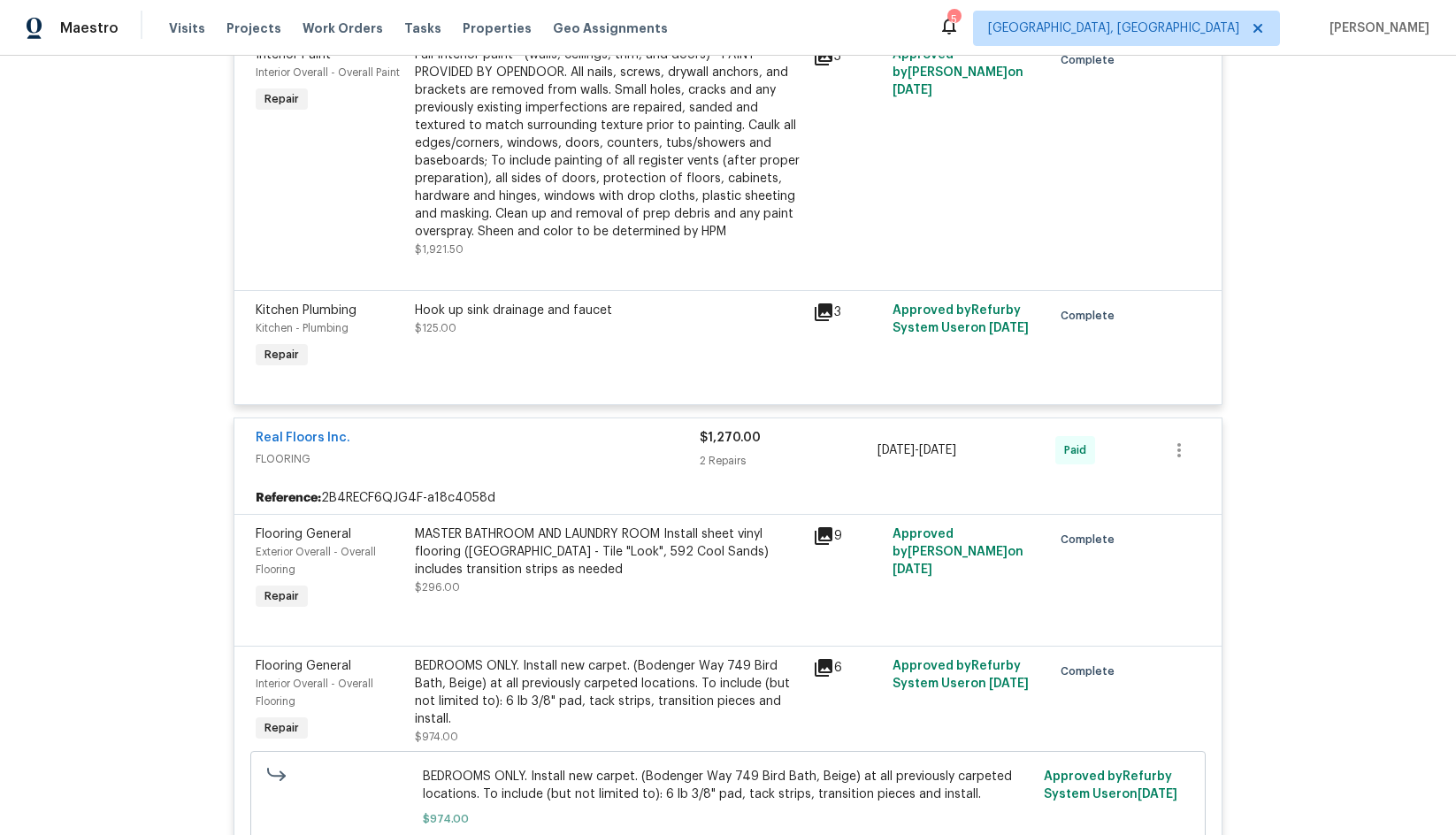
click at [504, 302] on div "Hook up sink drainage and faucet" at bounding box center [608, 311] width 387 height 17
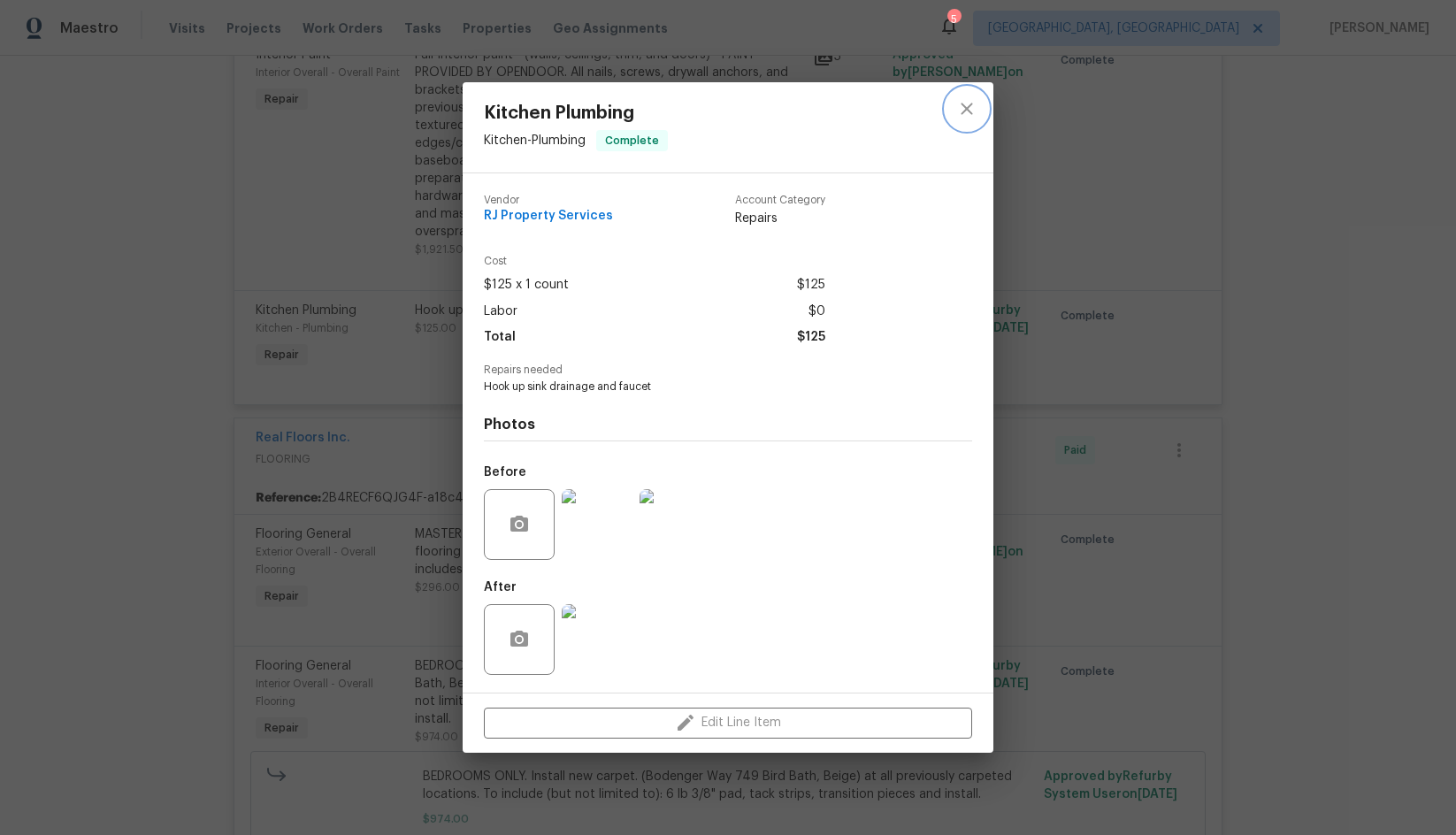
click at [963, 109] on icon "close" at bounding box center [967, 109] width 21 height 21
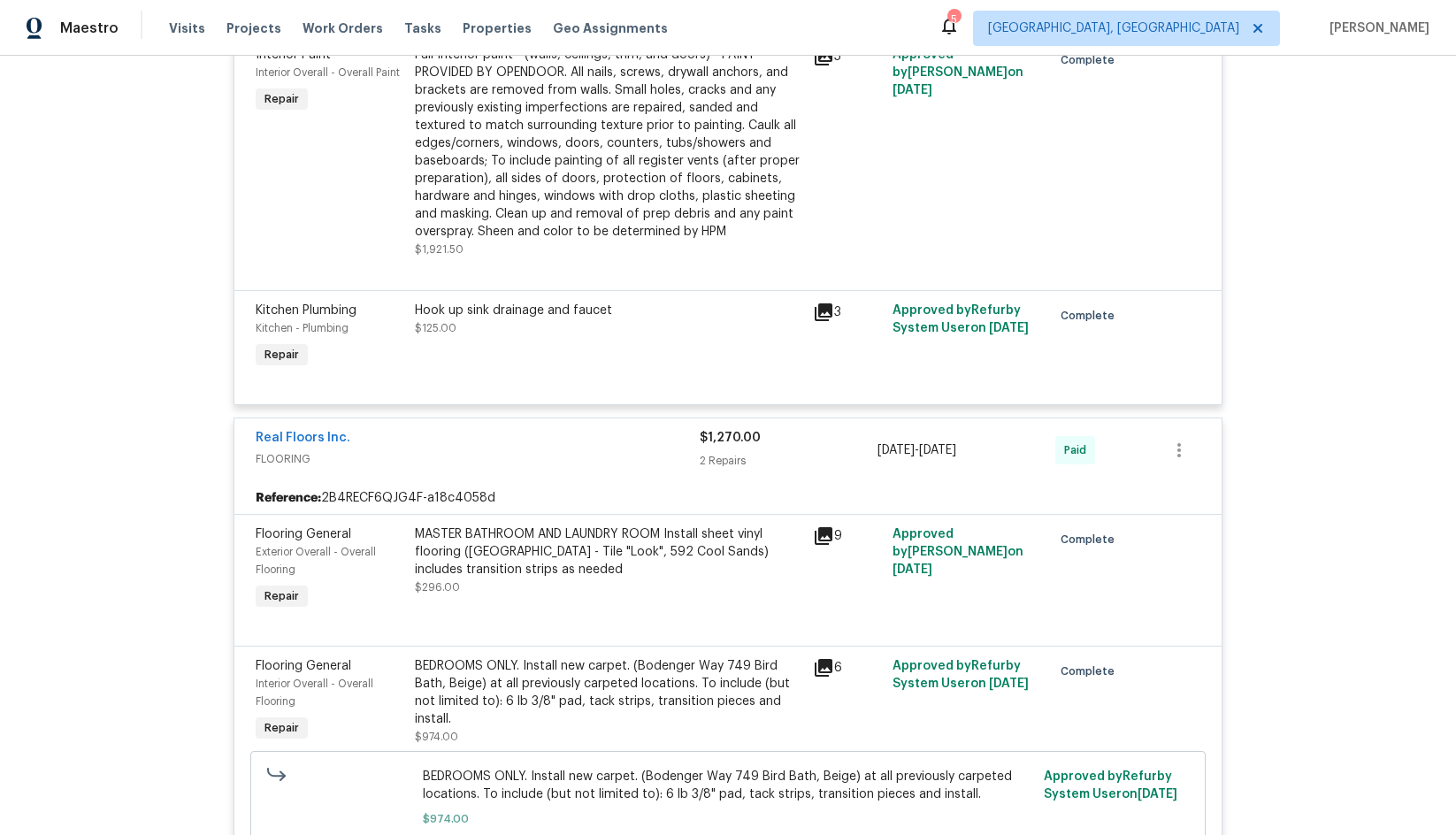
click at [337, 304] on span "Kitchen Plumbing" at bounding box center [306, 310] width 101 height 13
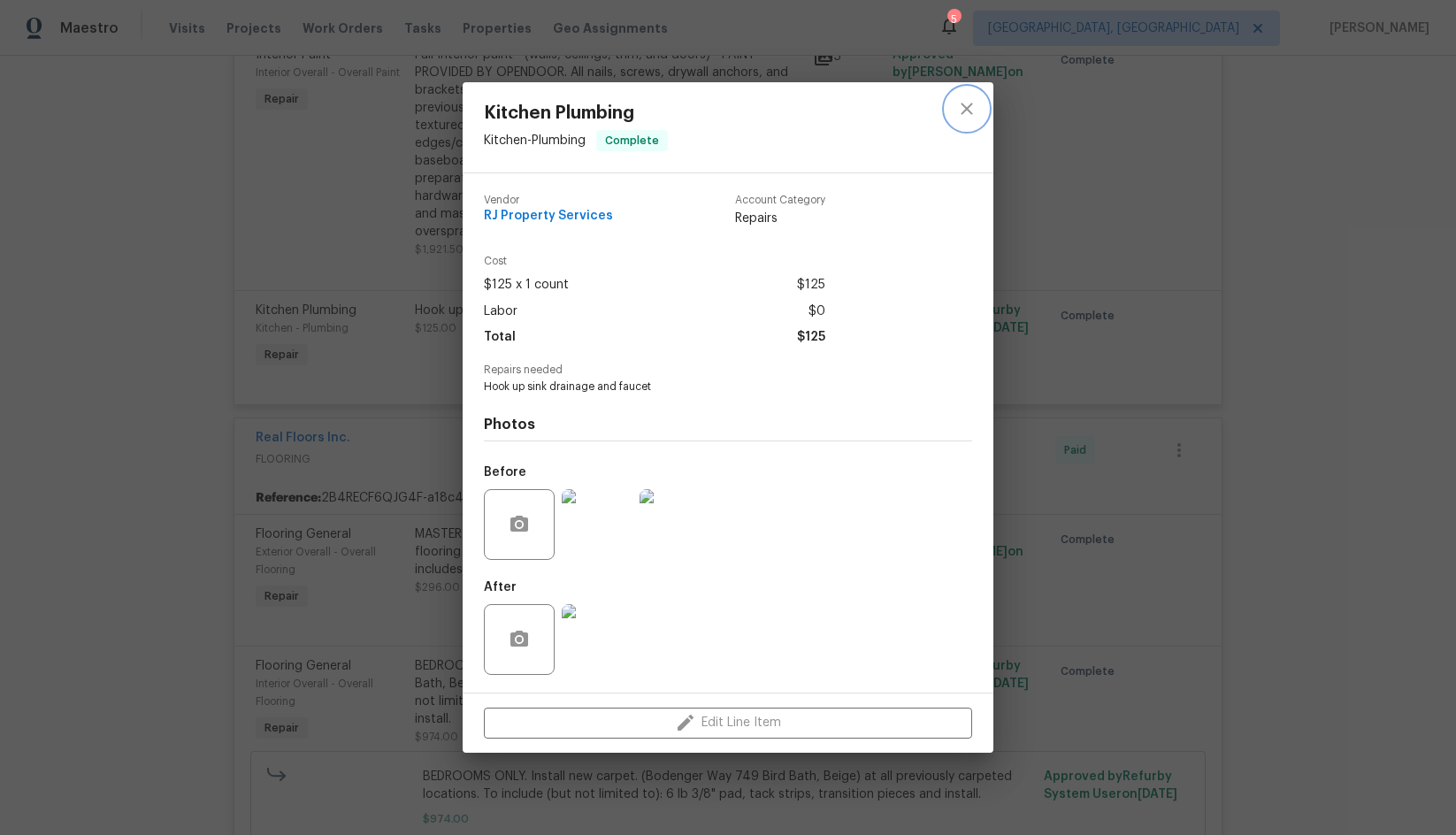
click at [966, 107] on icon "close" at bounding box center [967, 110] width 12 height 12
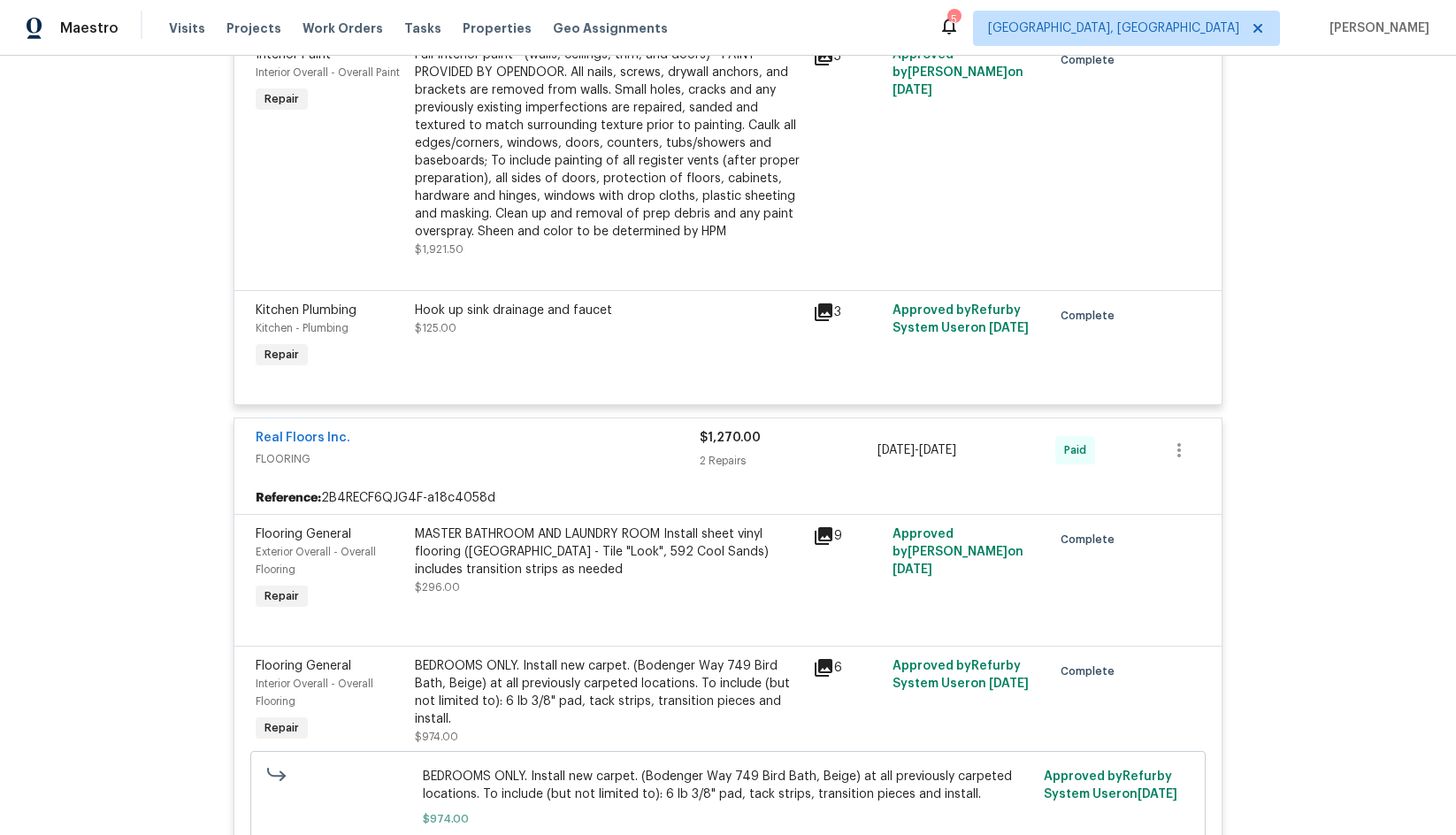
click at [284, 323] on span "Kitchen - Plumbing" at bounding box center [302, 328] width 93 height 11
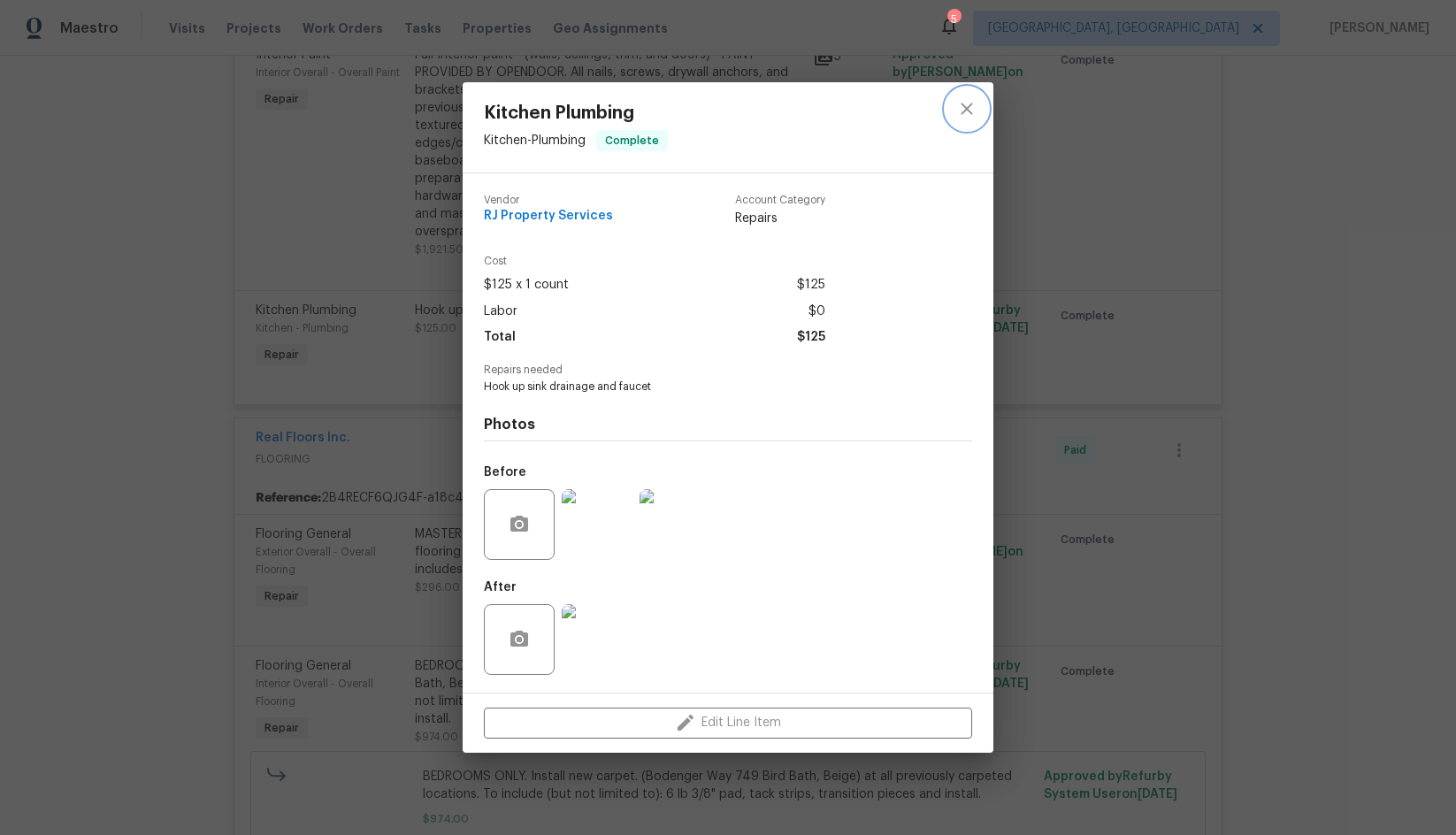
click at [966, 112] on icon "close" at bounding box center [967, 109] width 21 height 21
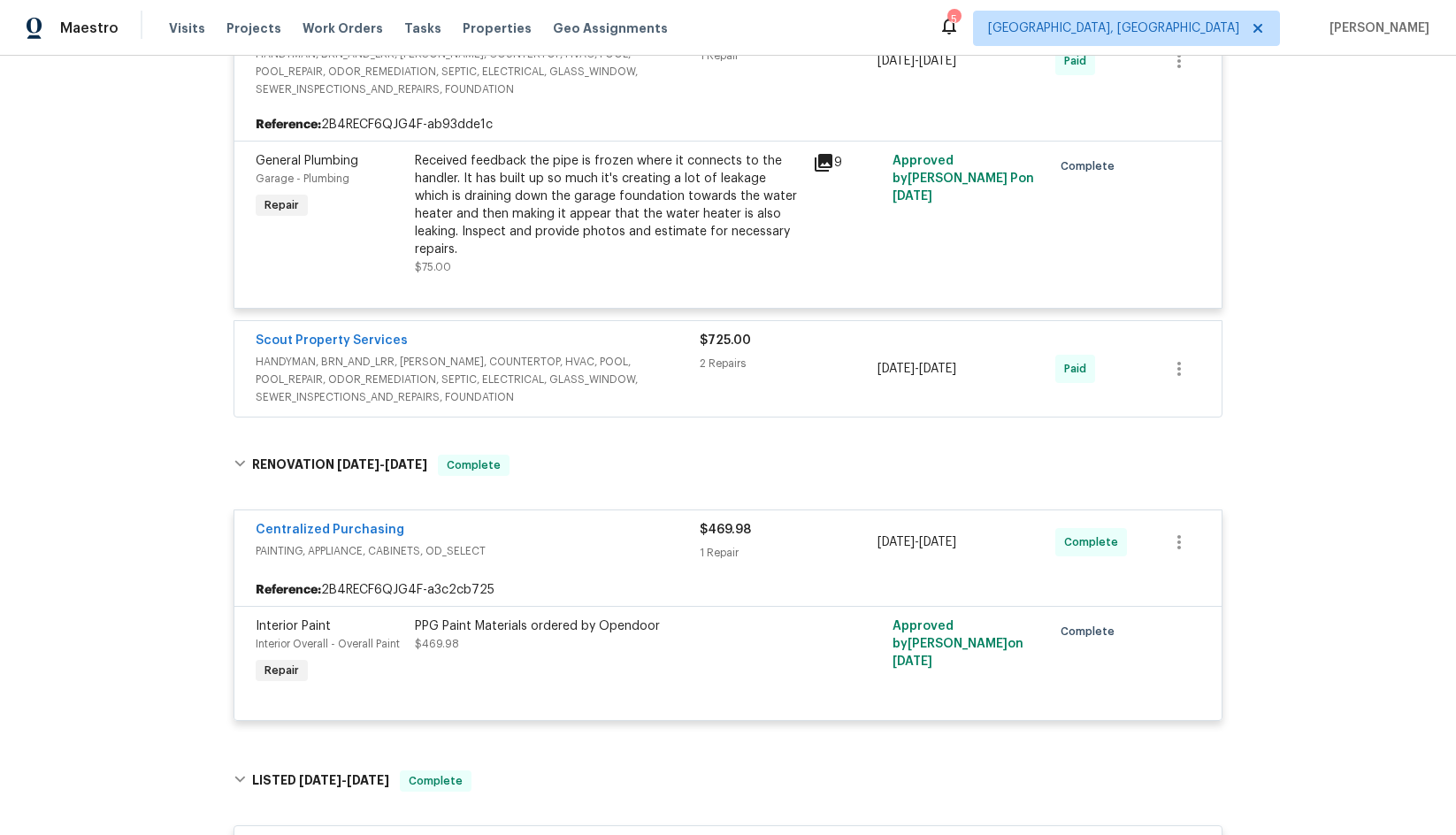
scroll to position [296, 0]
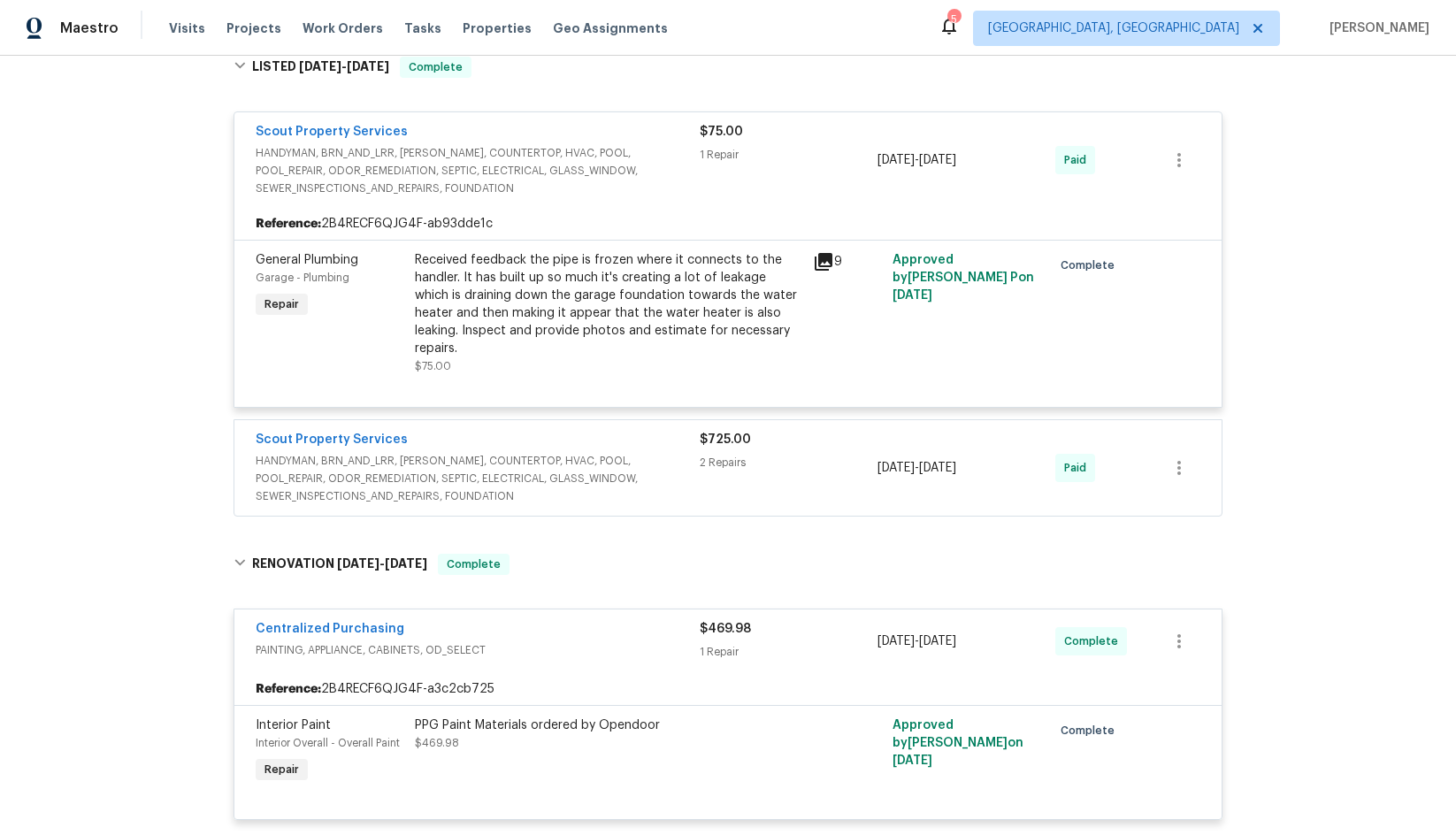
click at [559, 255] on div "Received feedback the pipe is frozen where it connects to the handler. It has b…" at bounding box center [608, 304] width 387 height 106
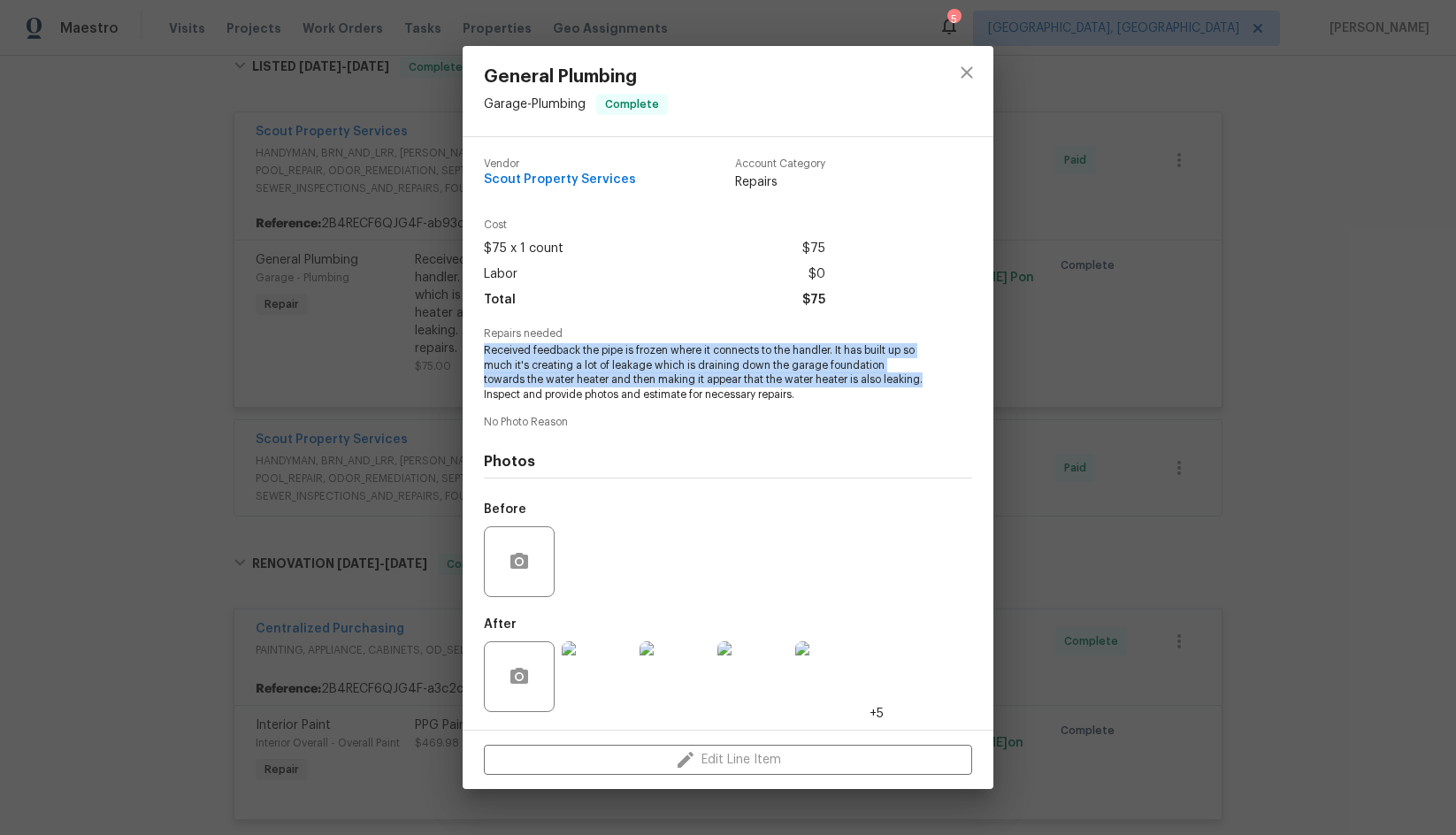
drag, startPoint x: 485, startPoint y: 351, endPoint x: 925, endPoint y: 376, distance: 440.7
click at [925, 376] on div "Repairs needed Received feedback the pipe is frozen where it connects to the ha…" at bounding box center [727, 365] width 488 height 75
copy span "Received feedback the pipe is frozen where it connects to the handler. It has b…"
click at [967, 69] on icon "close" at bounding box center [967, 73] width 21 height 21
